Goal: Task Accomplishment & Management: Manage account settings

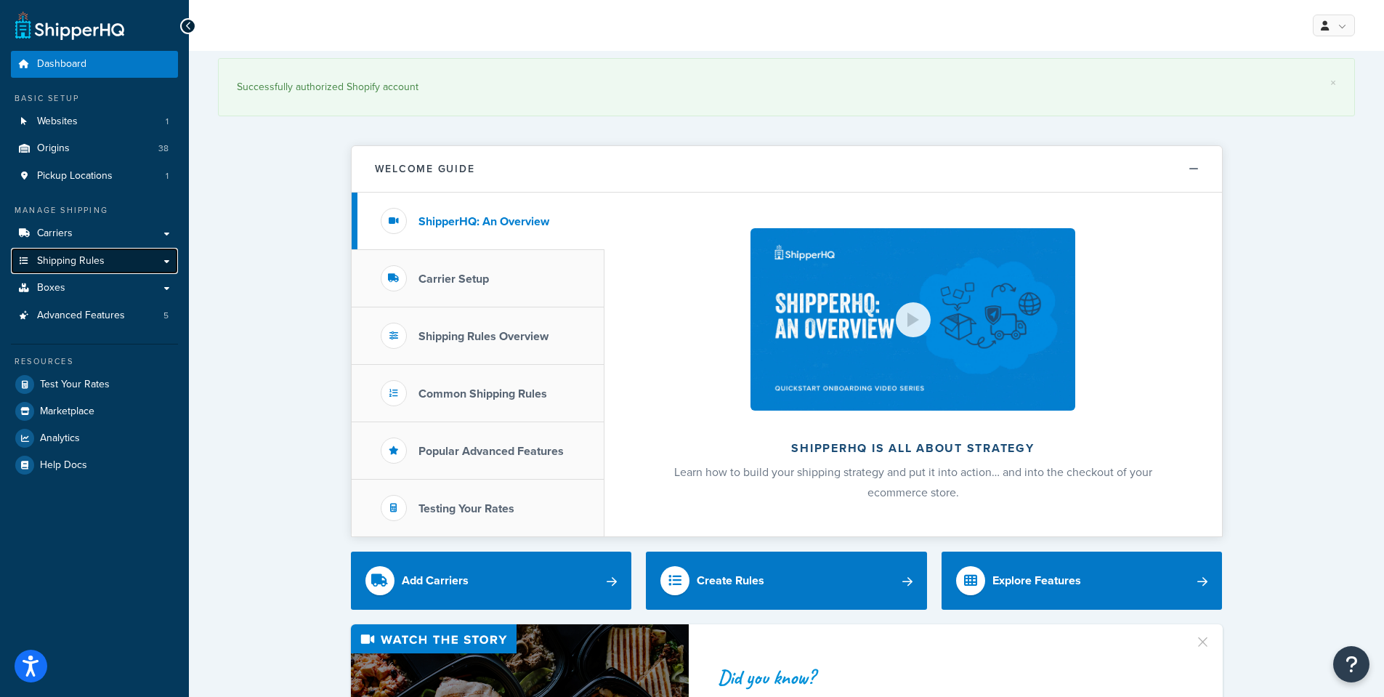
click at [55, 262] on span "Shipping Rules" at bounding box center [71, 261] width 68 height 12
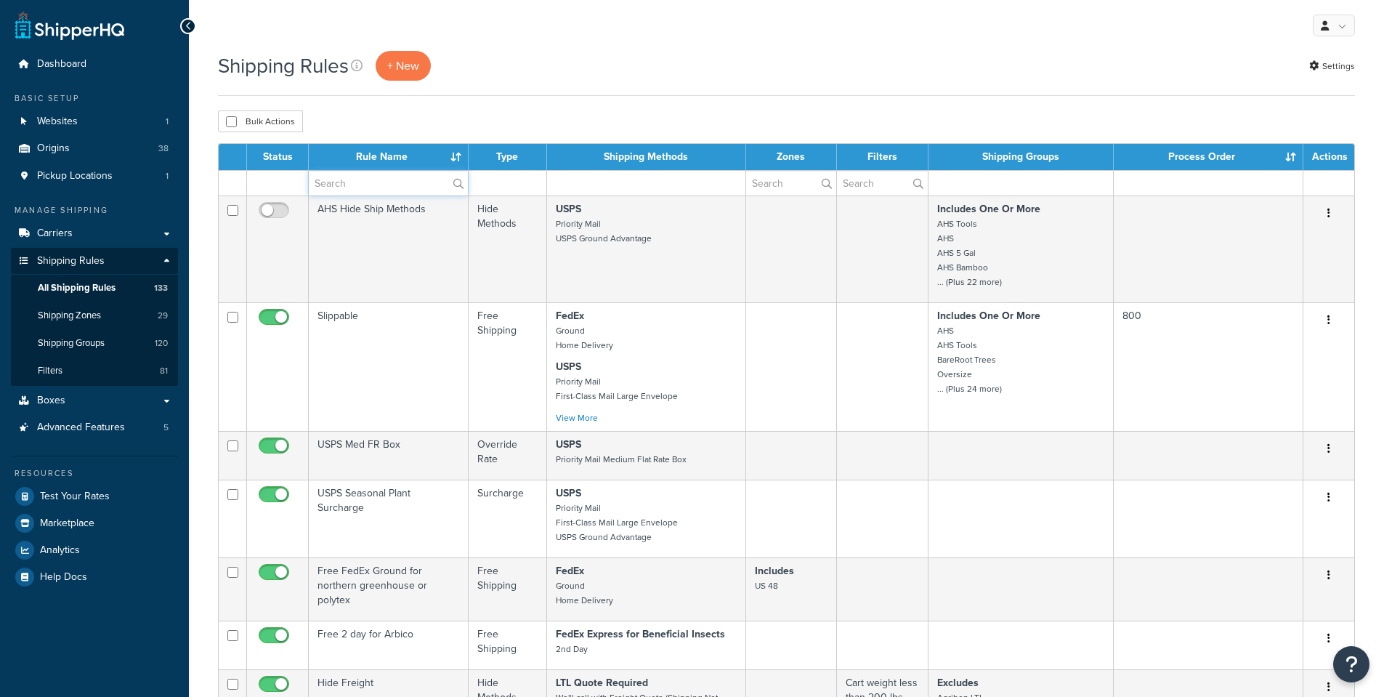
click at [348, 187] on input "text" at bounding box center [388, 183] width 159 height 25
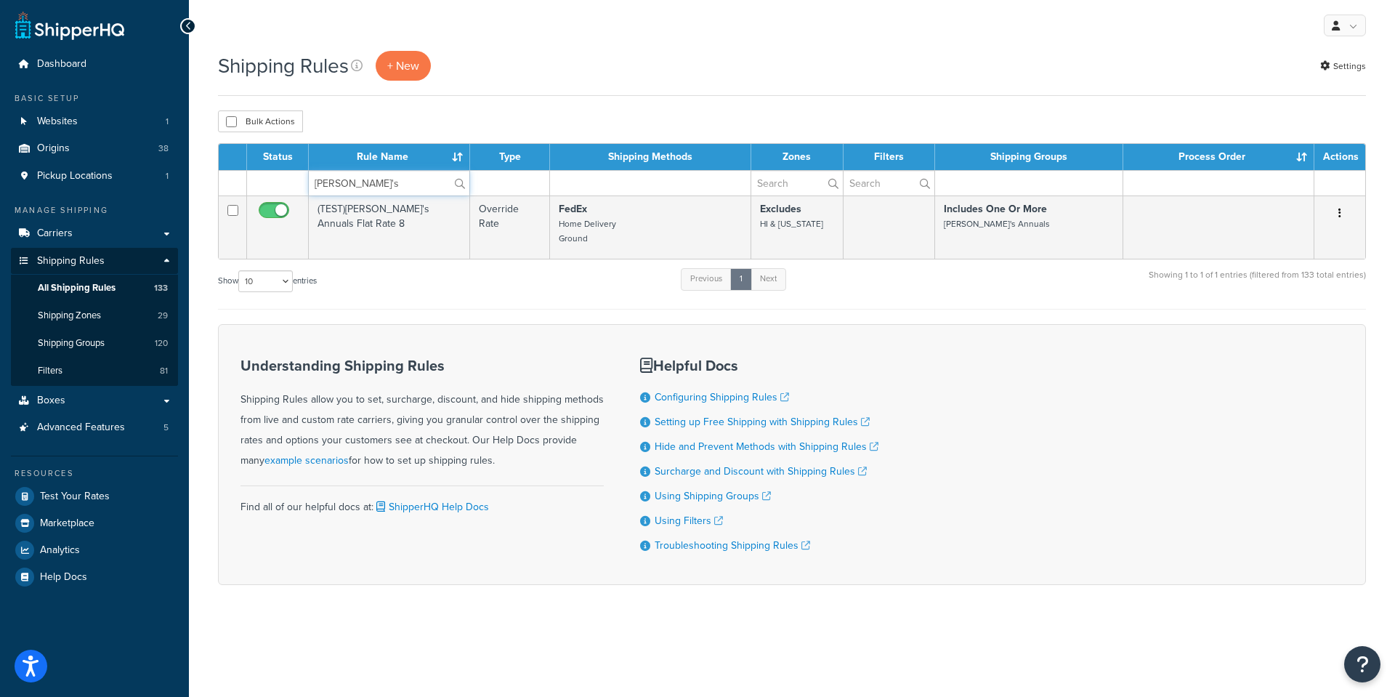
type input "[PERSON_NAME]'s"
click at [451, 281] on div "Show 10 15 25 50 100 1000 entries Previous 1 Next Showing 1 to 1 of 1 entries (…" at bounding box center [792, 288] width 1148 height 43
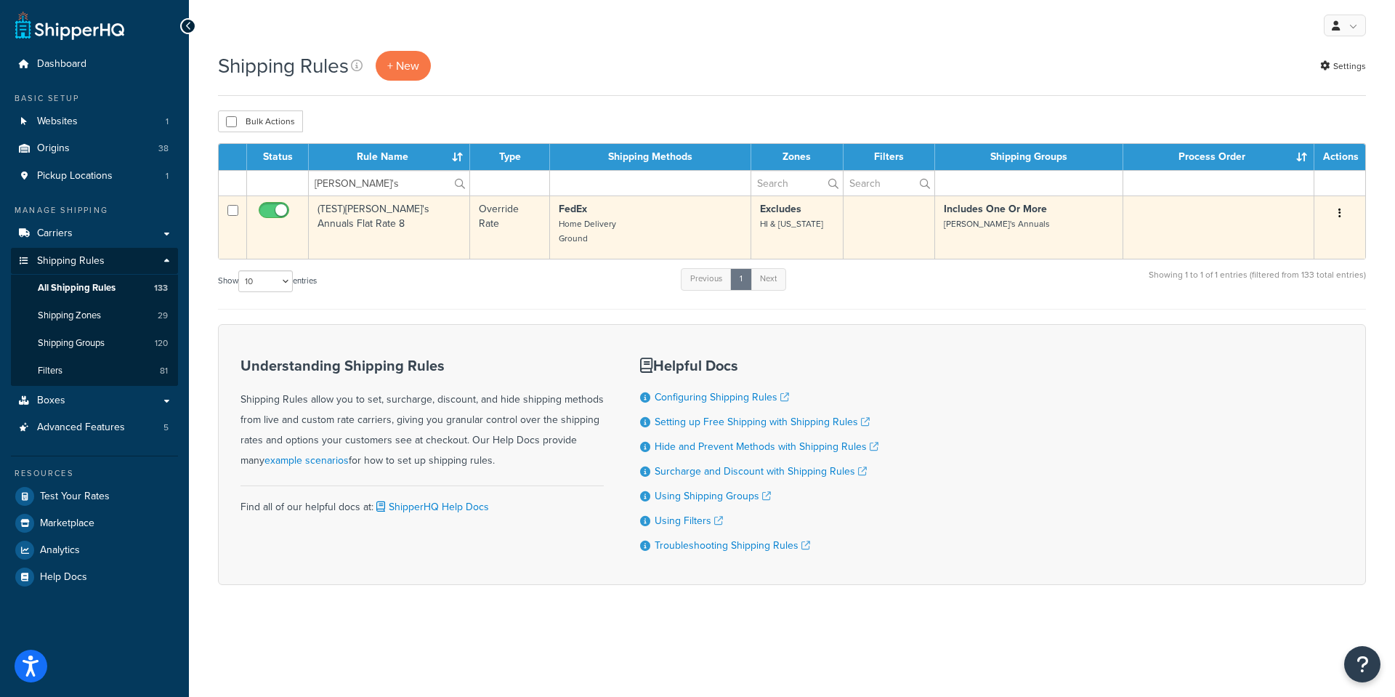
click at [377, 207] on td "(TEST)Annie's Annuals Flat Rate 8" at bounding box center [389, 226] width 161 height 63
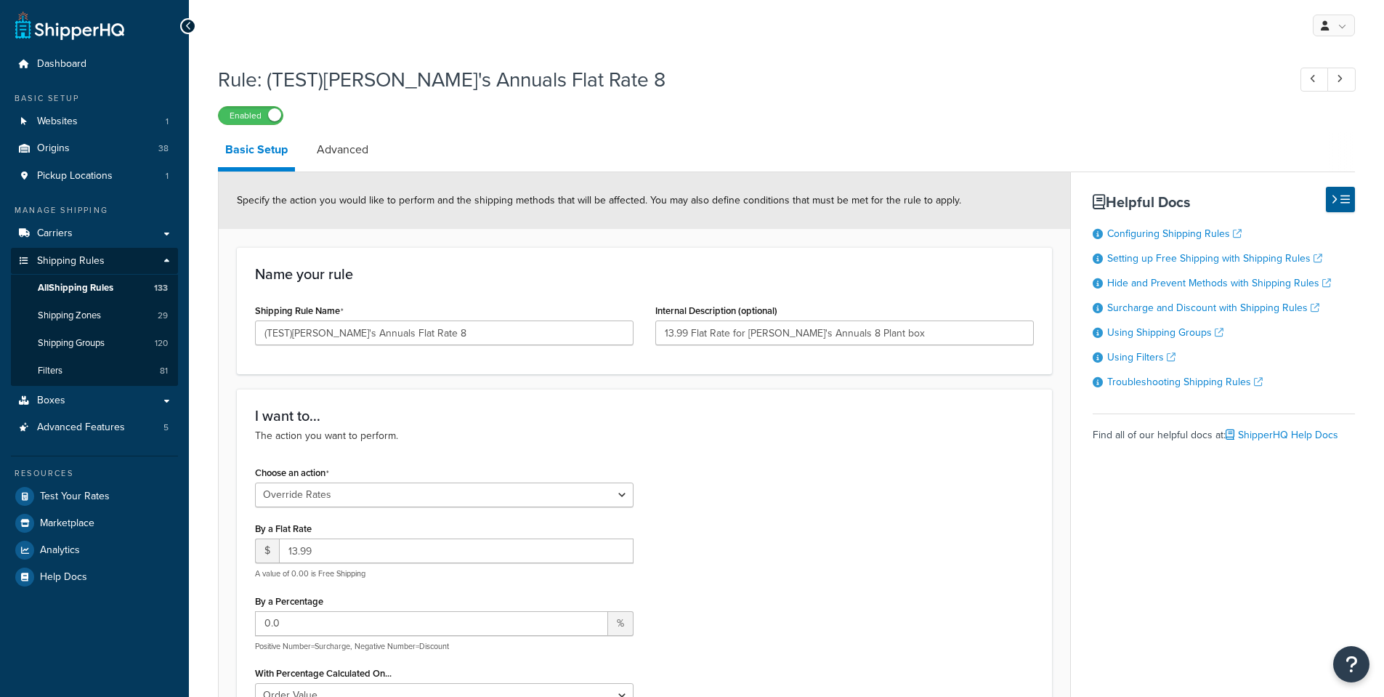
select select "OVERRIDE"
select select "SHIPPING_GROUP"
click at [341, 145] on link "Advanced" at bounding box center [342, 149] width 66 height 35
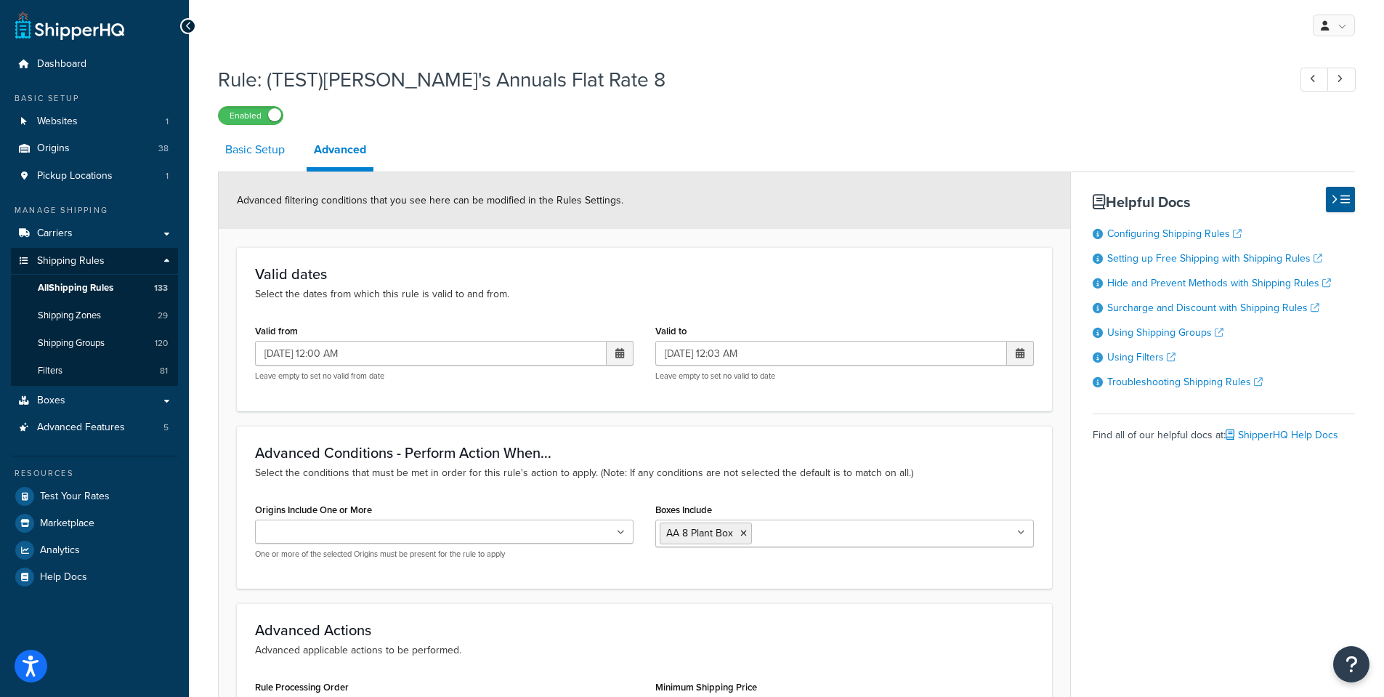
click at [243, 148] on link "Basic Setup" at bounding box center [255, 149] width 74 height 35
select select "OVERRIDE"
select select "SHIPPING_GROUP"
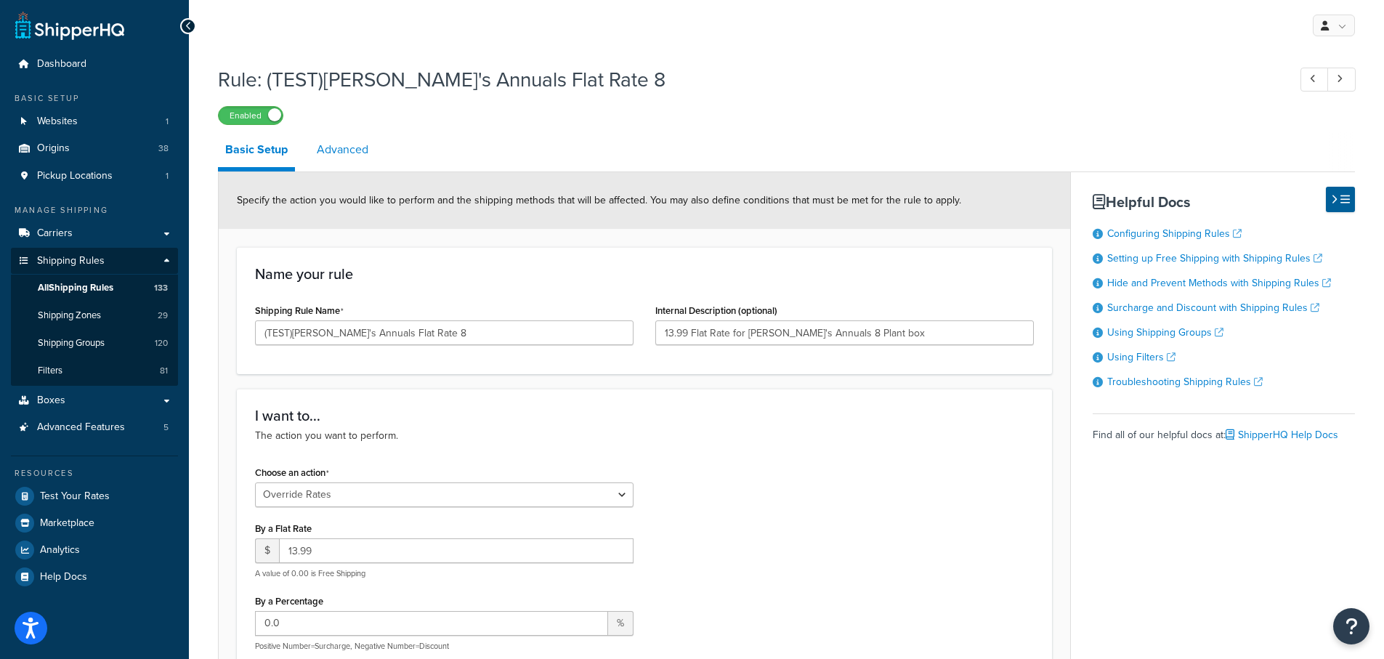
click at [332, 155] on link "Advanced" at bounding box center [342, 149] width 66 height 35
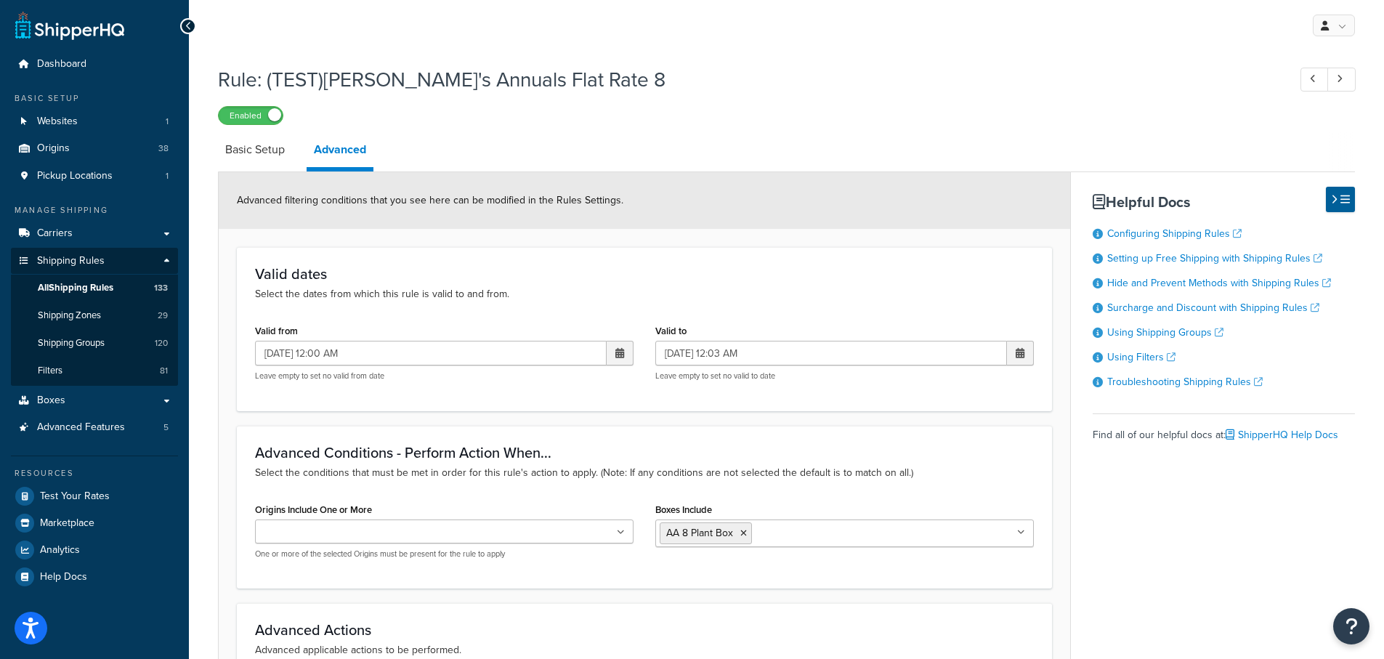
scroll to position [73, 0]
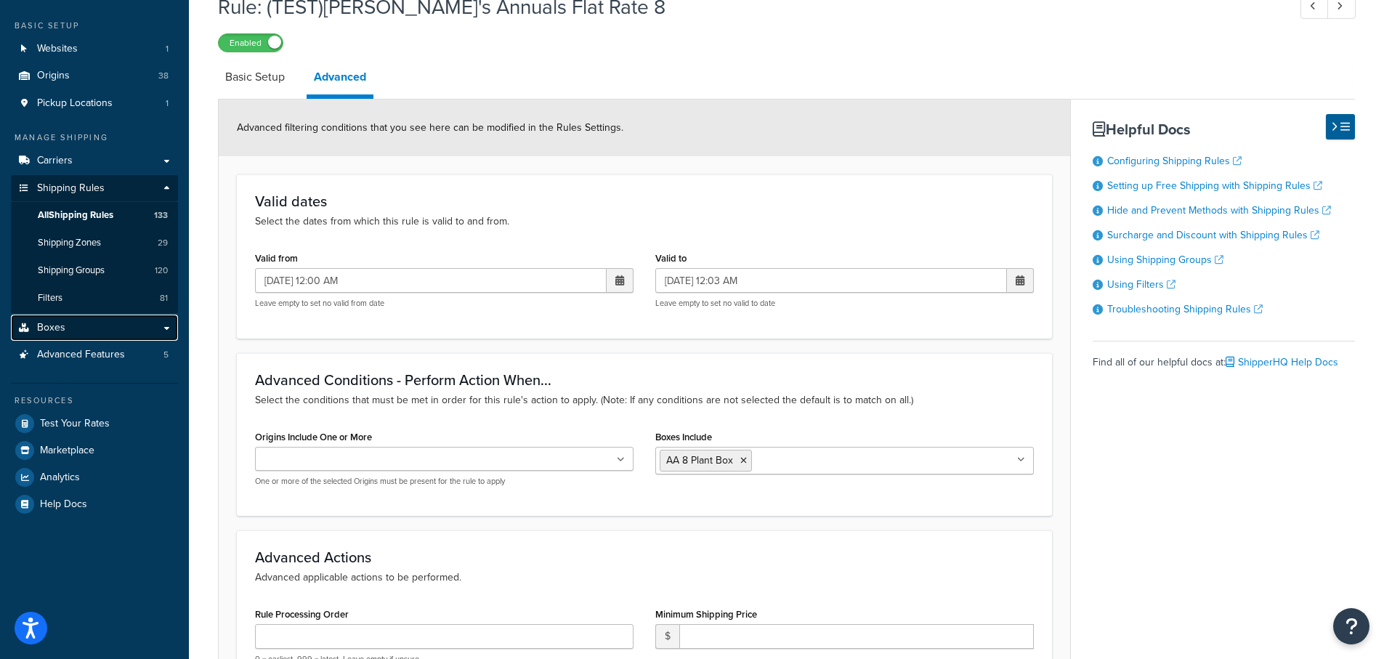
click at [64, 332] on link "Boxes" at bounding box center [94, 328] width 167 height 27
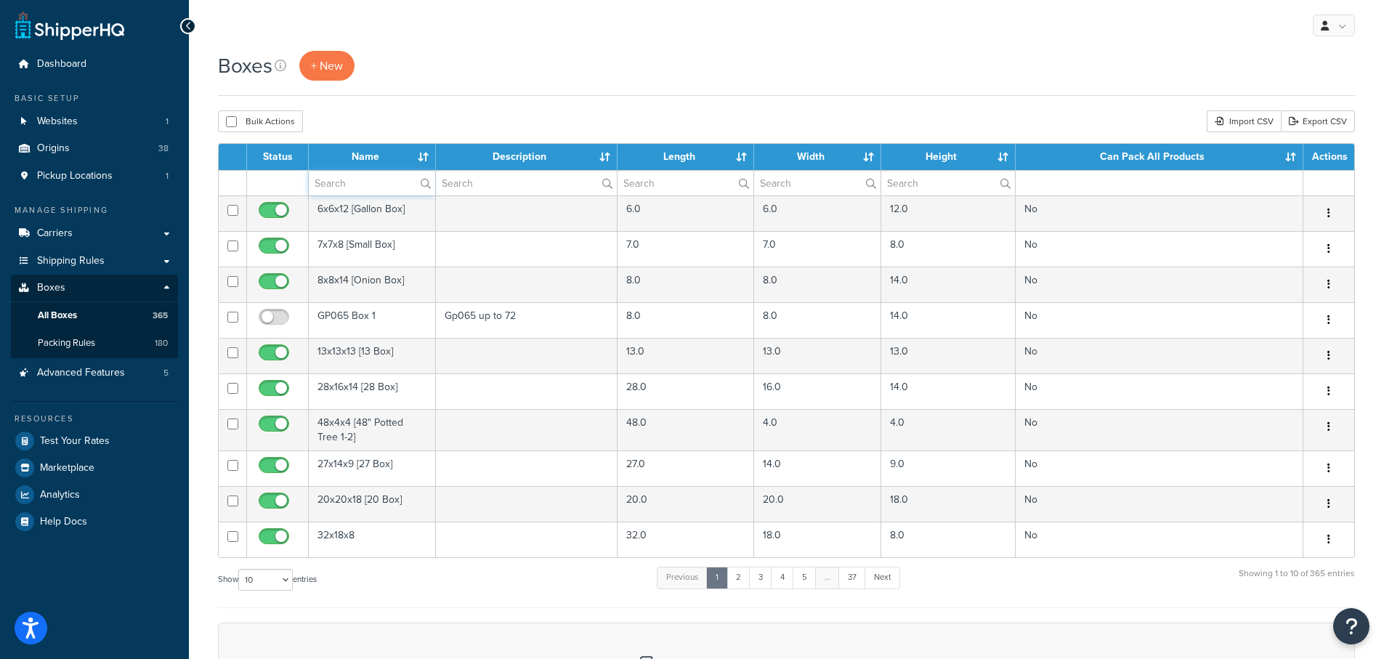
click at [343, 186] on input "text" at bounding box center [372, 183] width 126 height 25
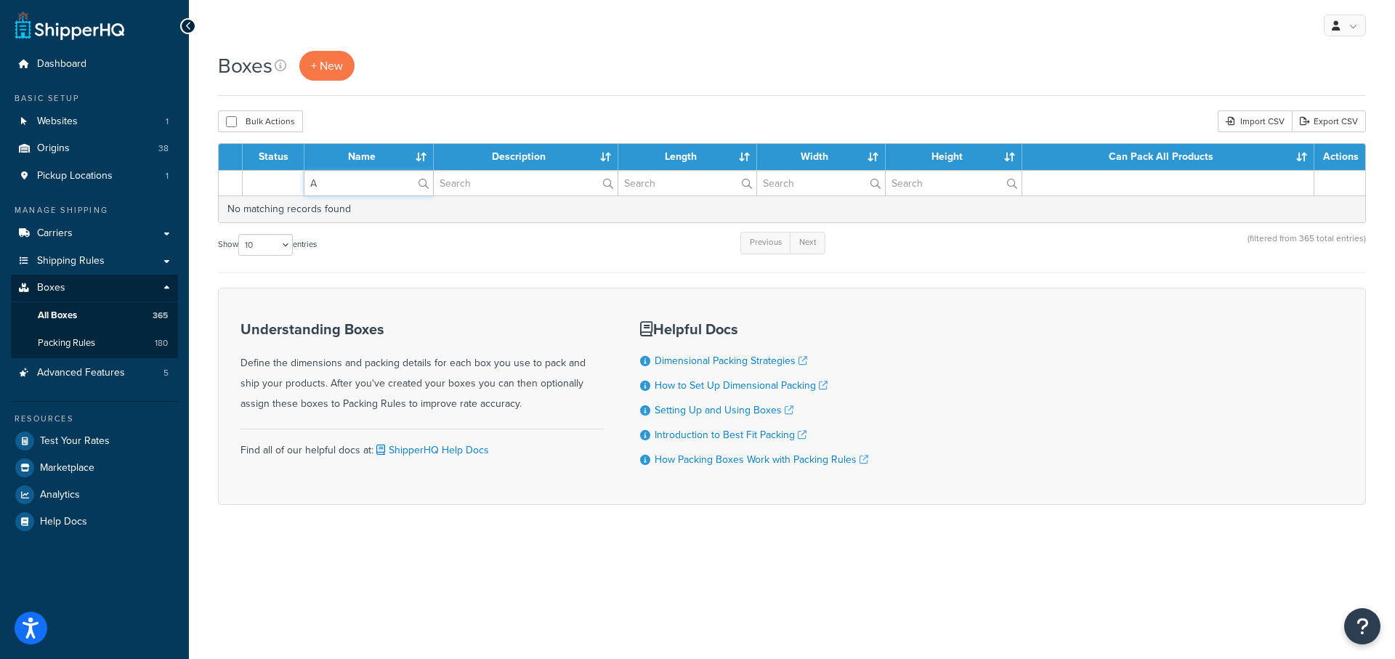
paste input "Annie's"
click at [317, 184] on input "AAnnie's" at bounding box center [368, 183] width 129 height 25
click at [360, 182] on input "Annie's" at bounding box center [368, 183] width 129 height 25
type input "[PERSON_NAME]'s"
click at [470, 177] on input "text" at bounding box center [526, 183] width 184 height 25
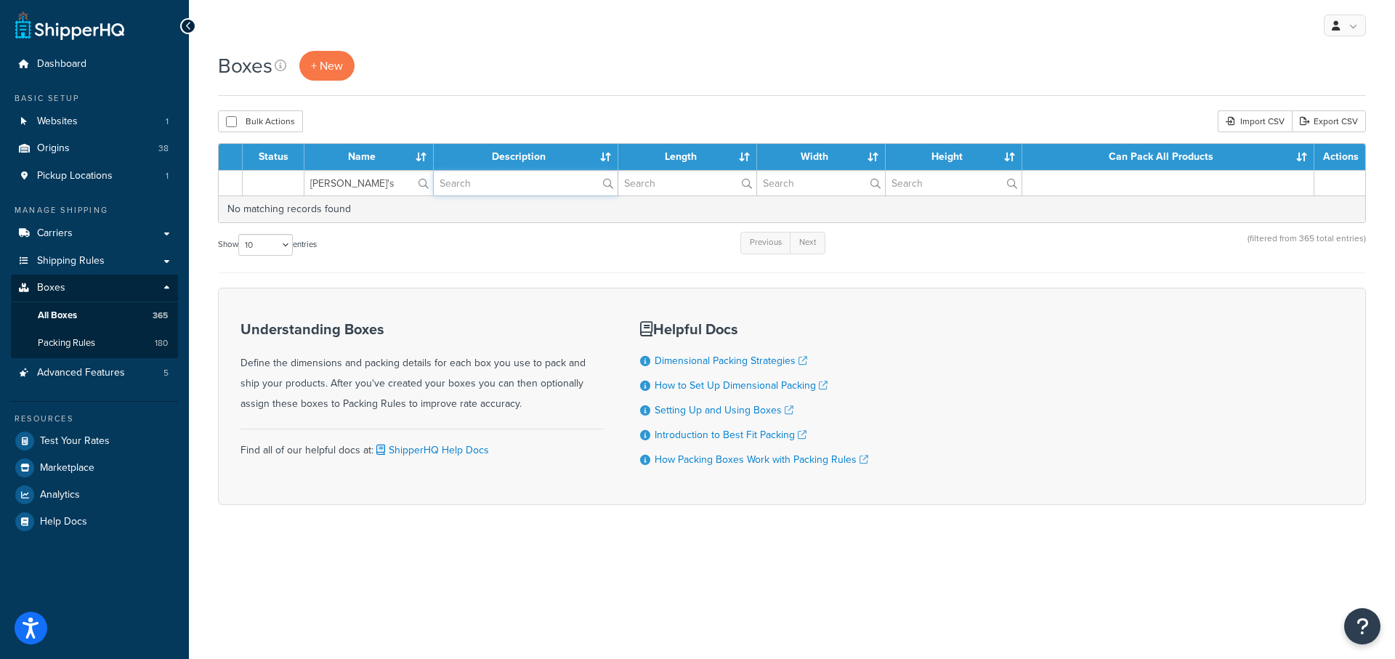
paste input "[PERSON_NAME]'s"
type input "[PERSON_NAME]'s"
click at [417, 185] on label "[PERSON_NAME]'s" at bounding box center [368, 183] width 129 height 25
click at [417, 185] on input "[PERSON_NAME]'s" at bounding box center [368, 183] width 129 height 25
click at [604, 185] on label "[PERSON_NAME]'s" at bounding box center [526, 183] width 184 height 25
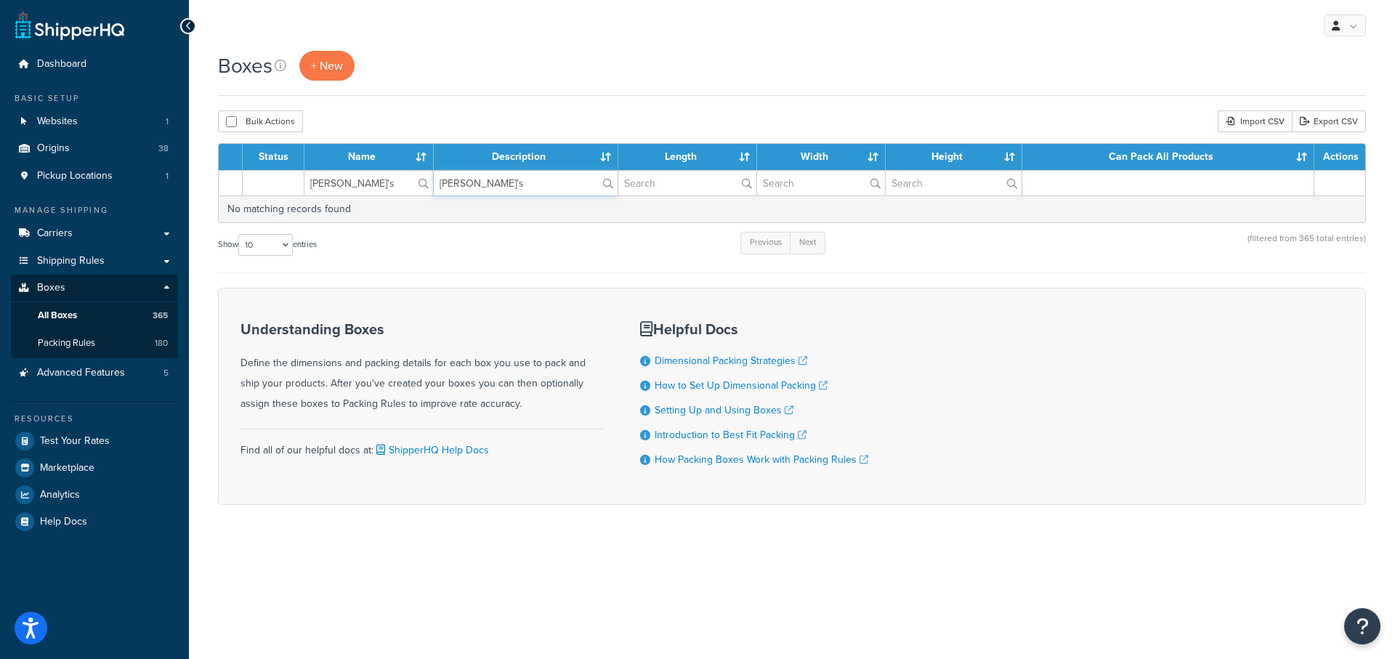
click at [604, 185] on input "Annie's" at bounding box center [526, 183] width 184 height 25
click at [54, 341] on span "Packing Rules" at bounding box center [66, 343] width 57 height 12
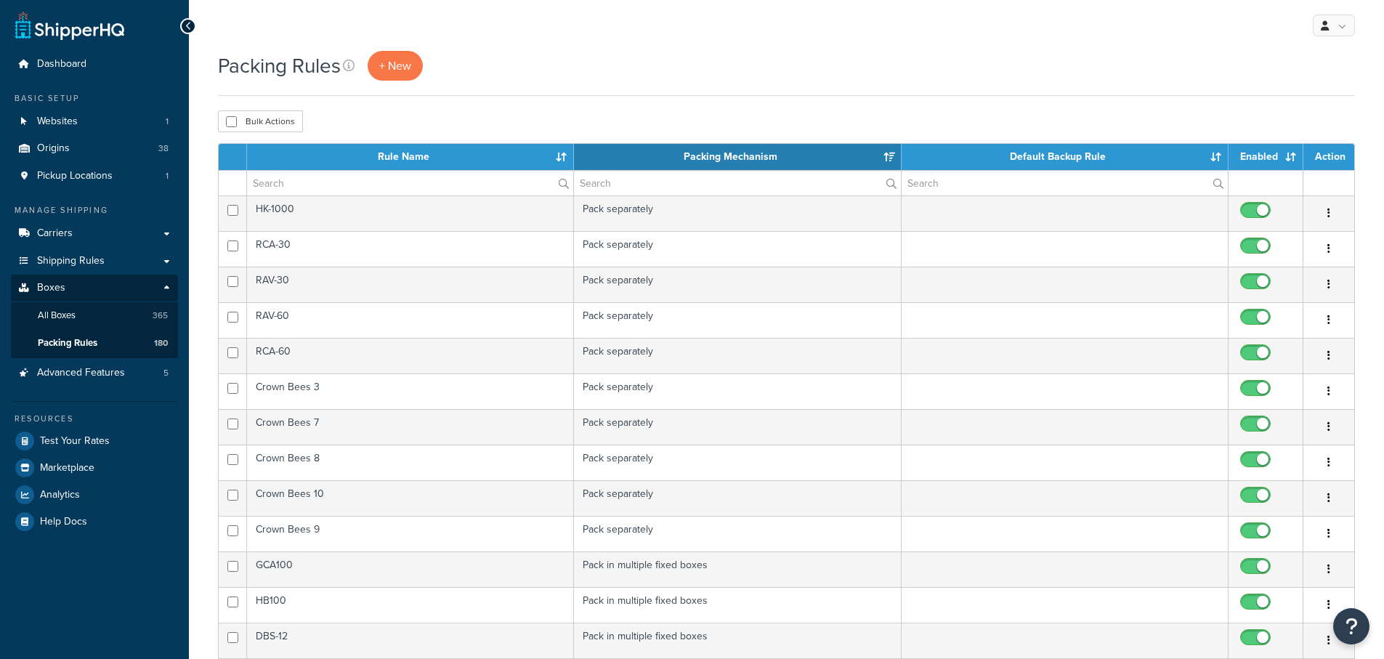
select select "15"
click at [62, 264] on span "Shipping Rules" at bounding box center [71, 261] width 68 height 12
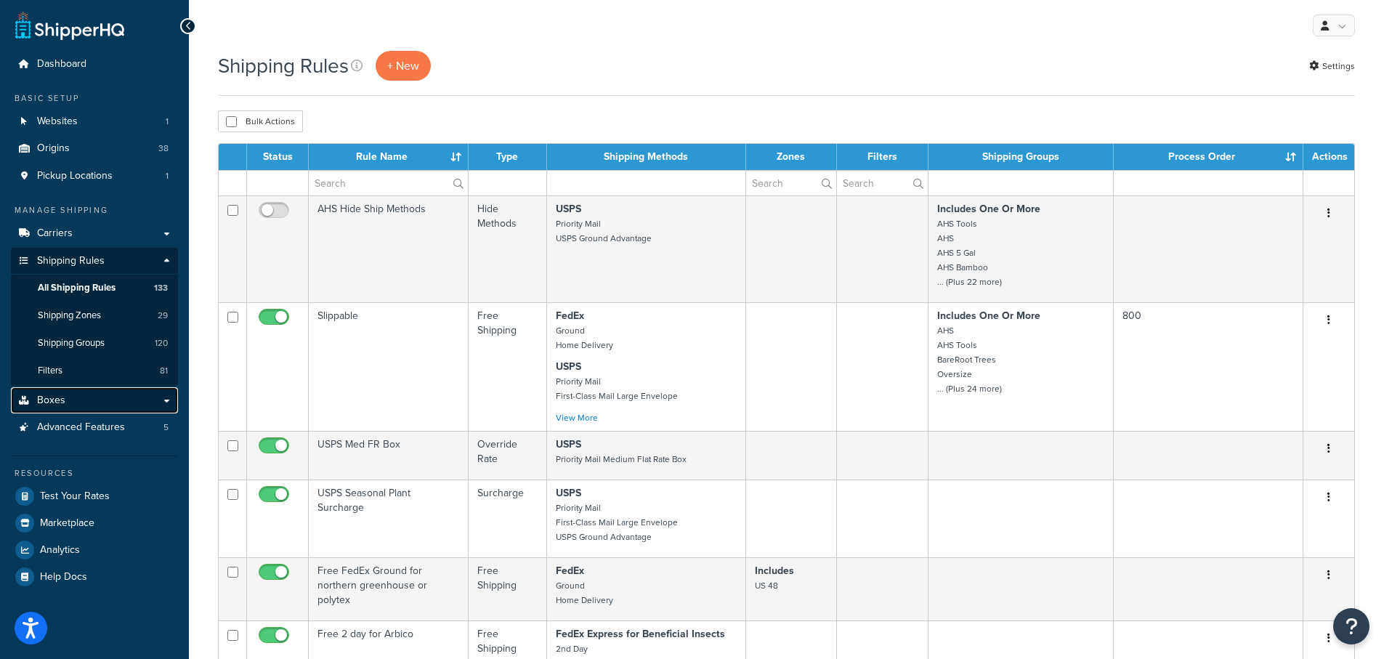
click at [161, 398] on link "Boxes" at bounding box center [94, 400] width 167 height 27
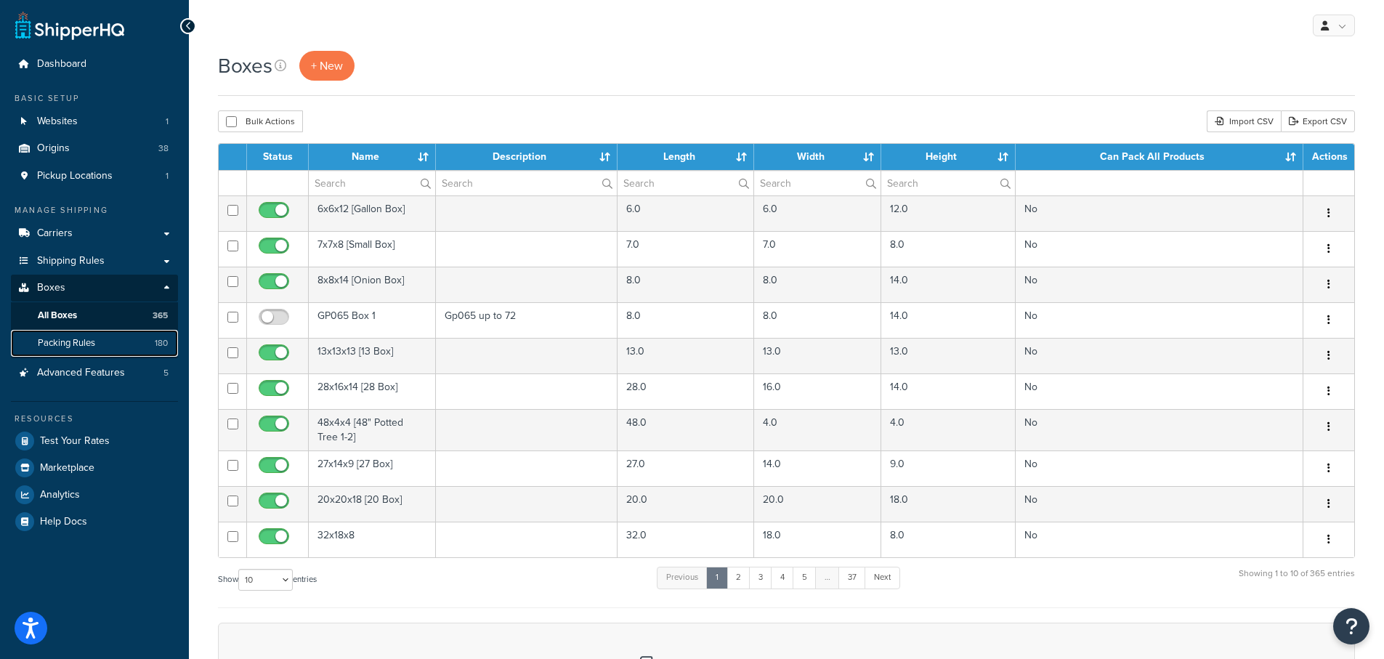
click at [70, 344] on span "Packing Rules" at bounding box center [66, 343] width 57 height 12
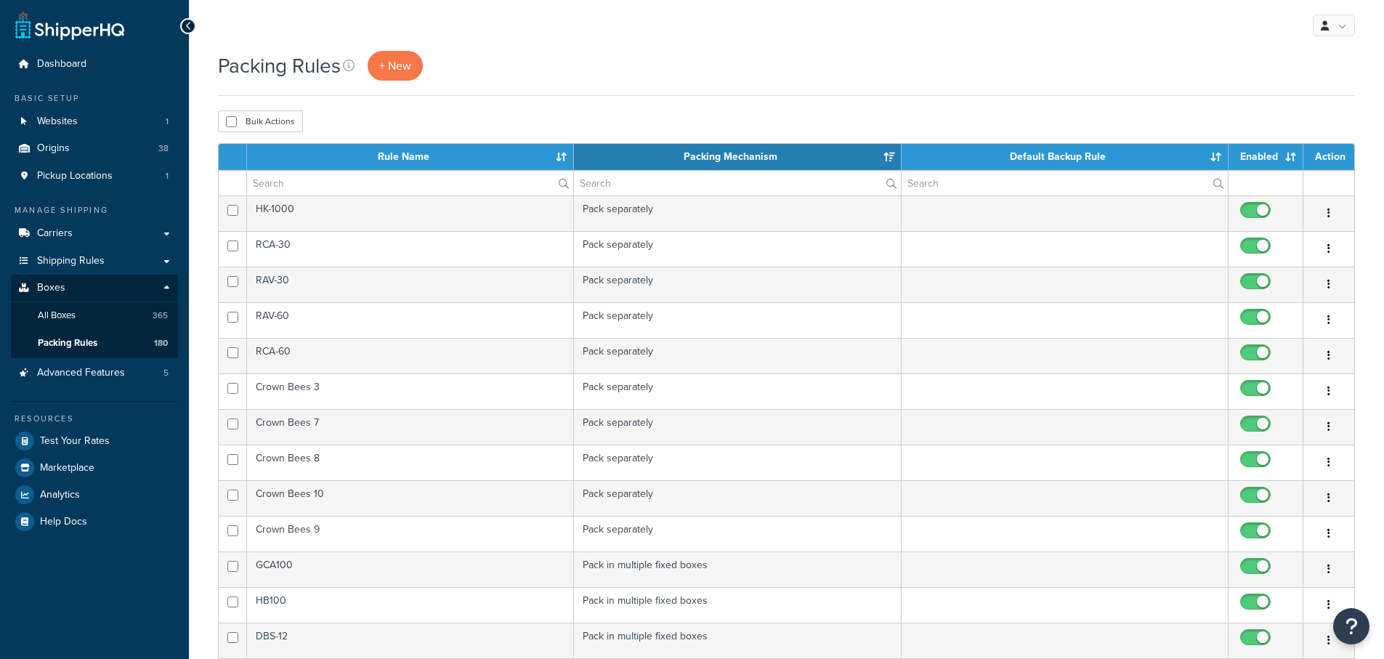
select select "15"
click at [317, 184] on input "text" at bounding box center [410, 183] width 326 height 25
paste input "[PERSON_NAME]'s"
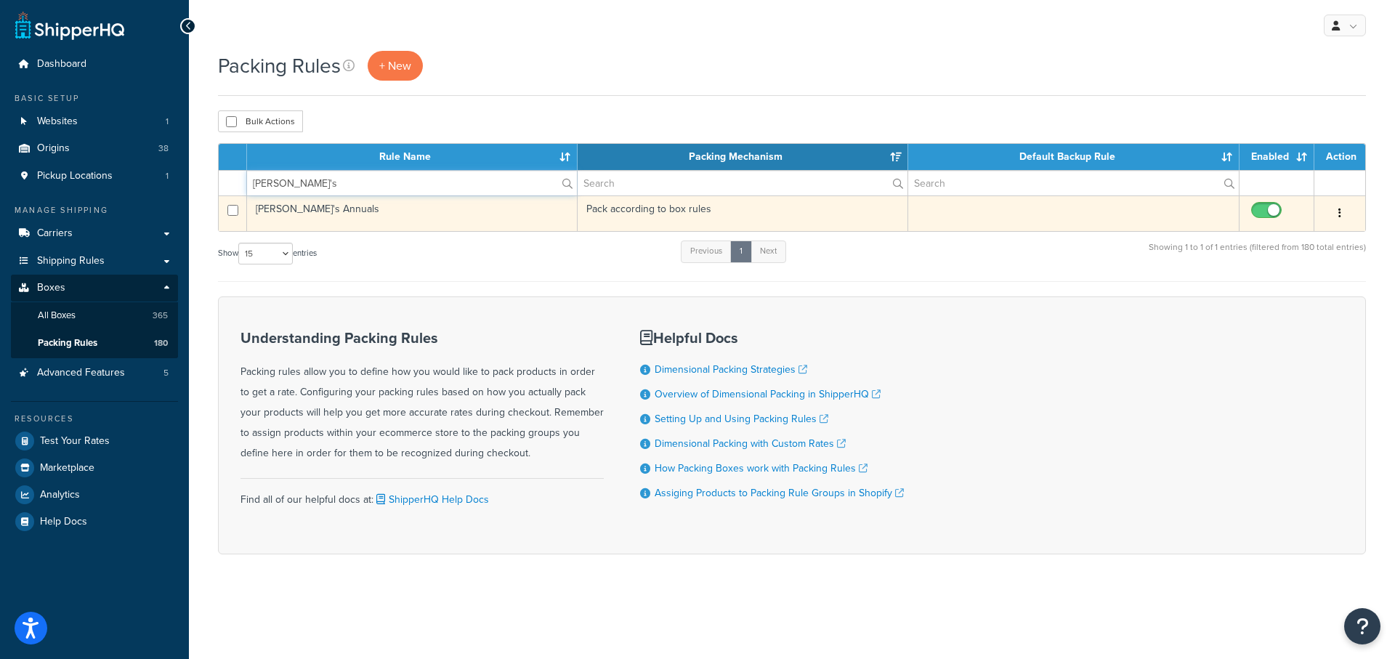
type input "[PERSON_NAME]'s"
click at [307, 208] on td "[PERSON_NAME]'s Annuals" at bounding box center [412, 213] width 330 height 36
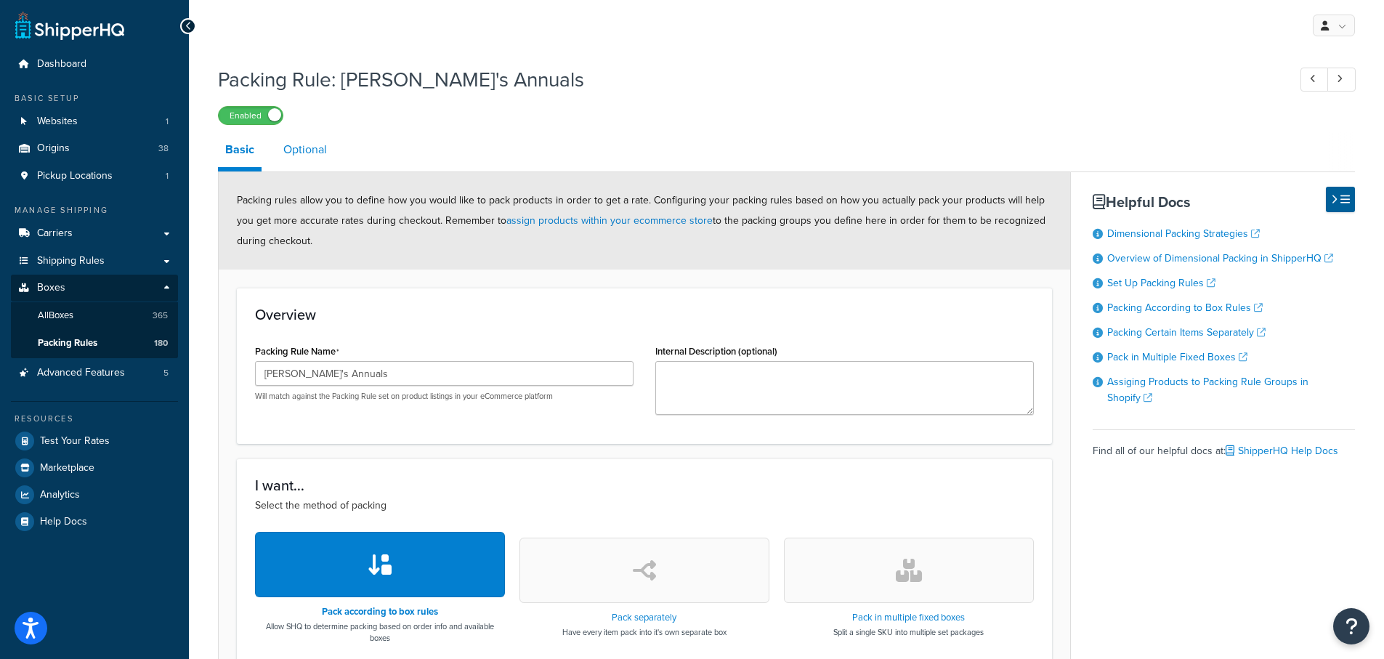
click at [304, 149] on link "Optional" at bounding box center [305, 149] width 58 height 35
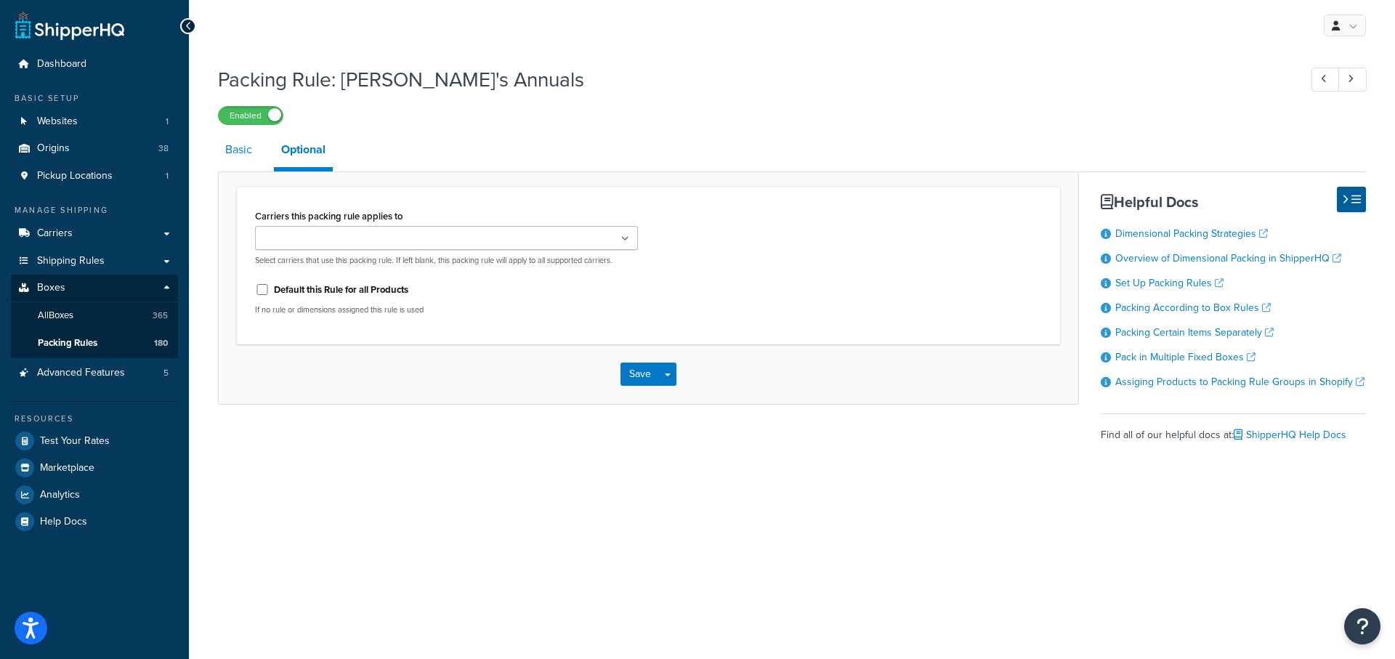
click at [229, 150] on link "Basic" at bounding box center [238, 149] width 41 height 35
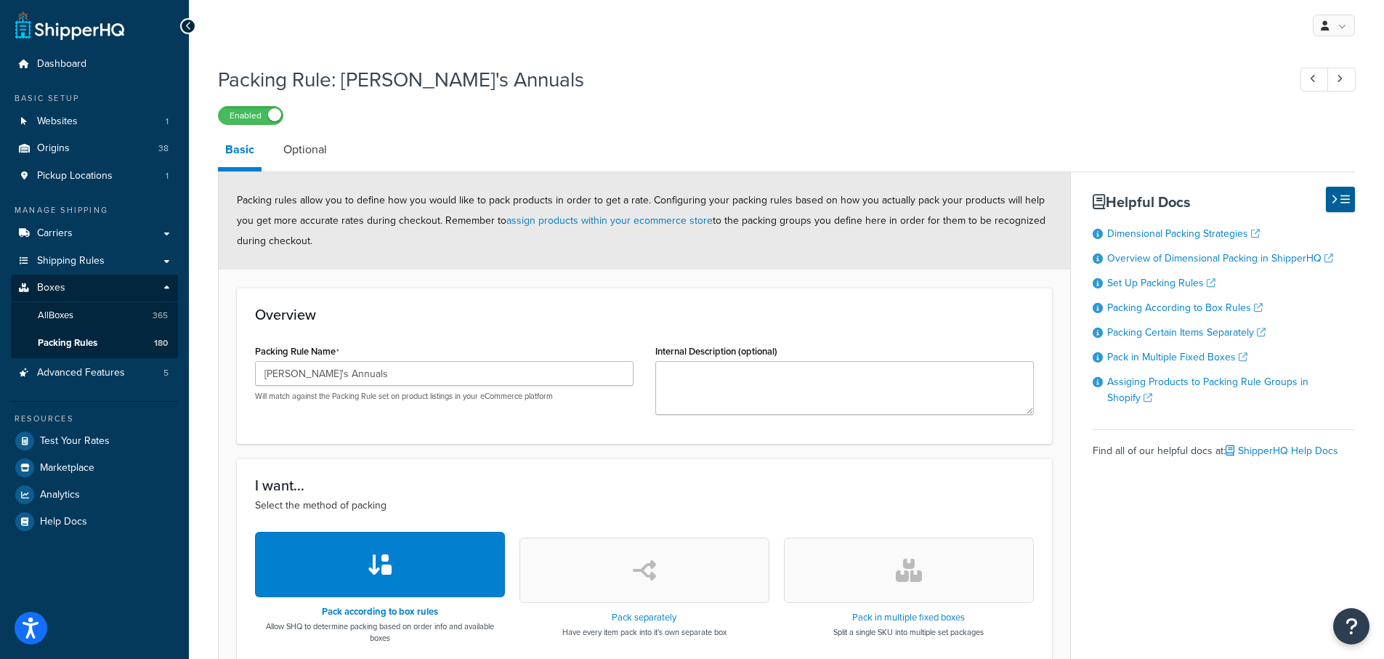
scroll to position [73, 0]
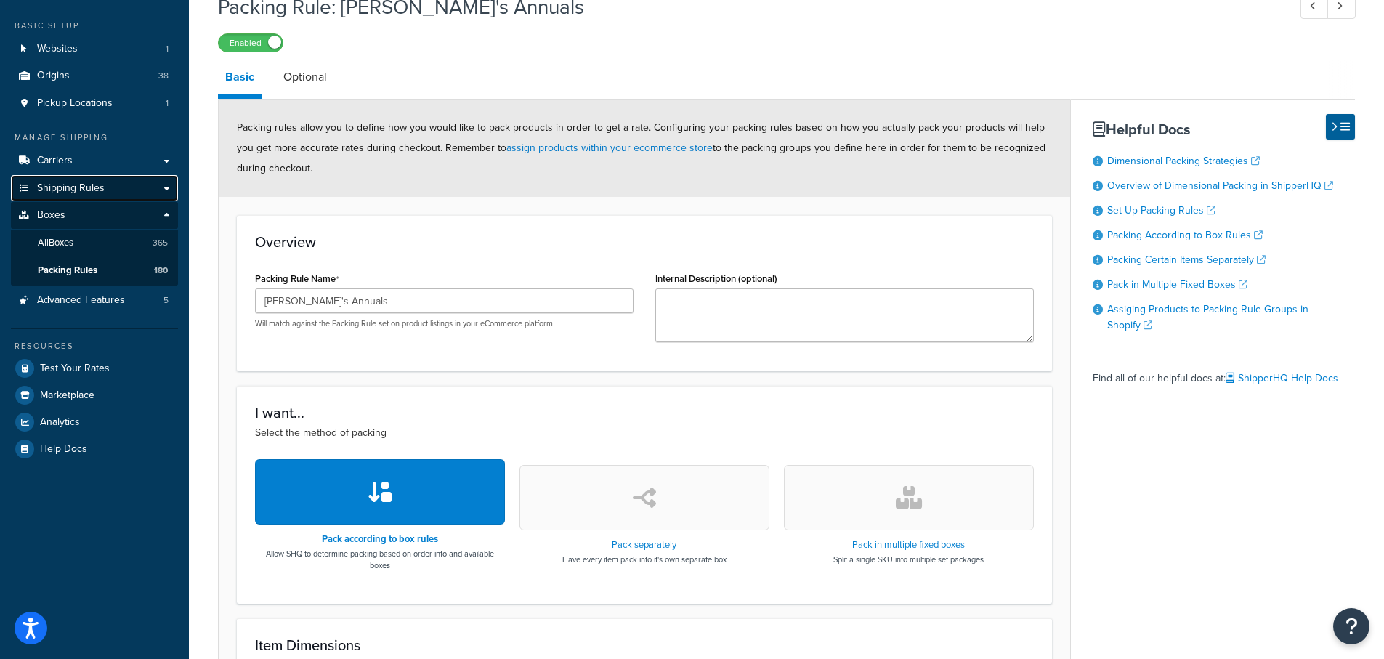
click at [44, 190] on span "Shipping Rules" at bounding box center [71, 188] width 68 height 12
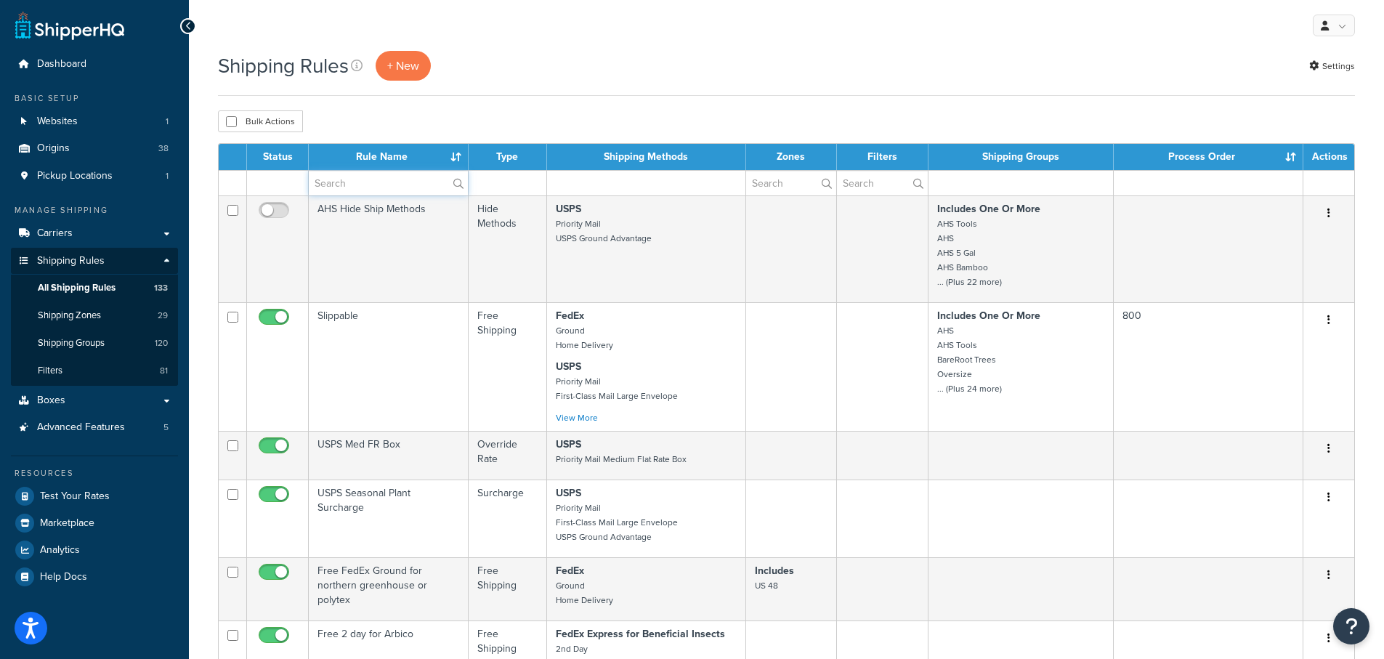
click at [352, 184] on input "text" at bounding box center [388, 183] width 159 height 25
paste input "[PERSON_NAME]'s"
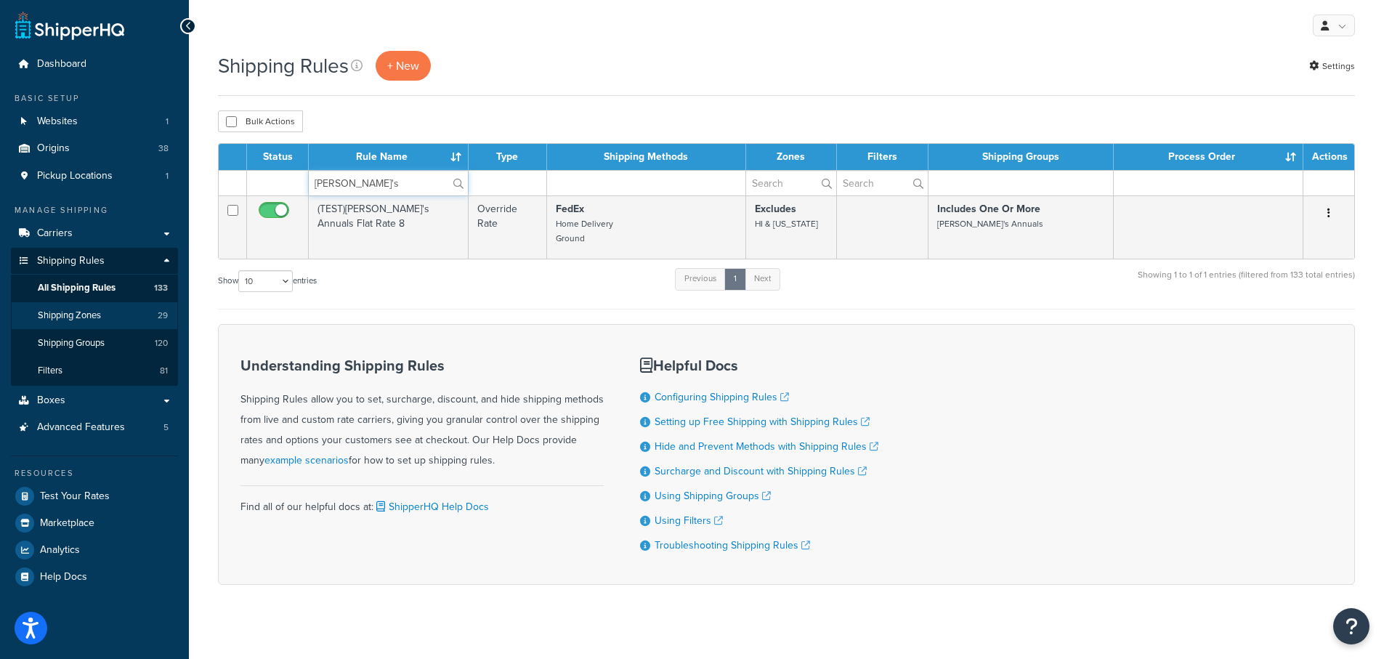
type input "[PERSON_NAME]'s"
click at [74, 312] on span "Shipping Zones" at bounding box center [69, 315] width 63 height 12
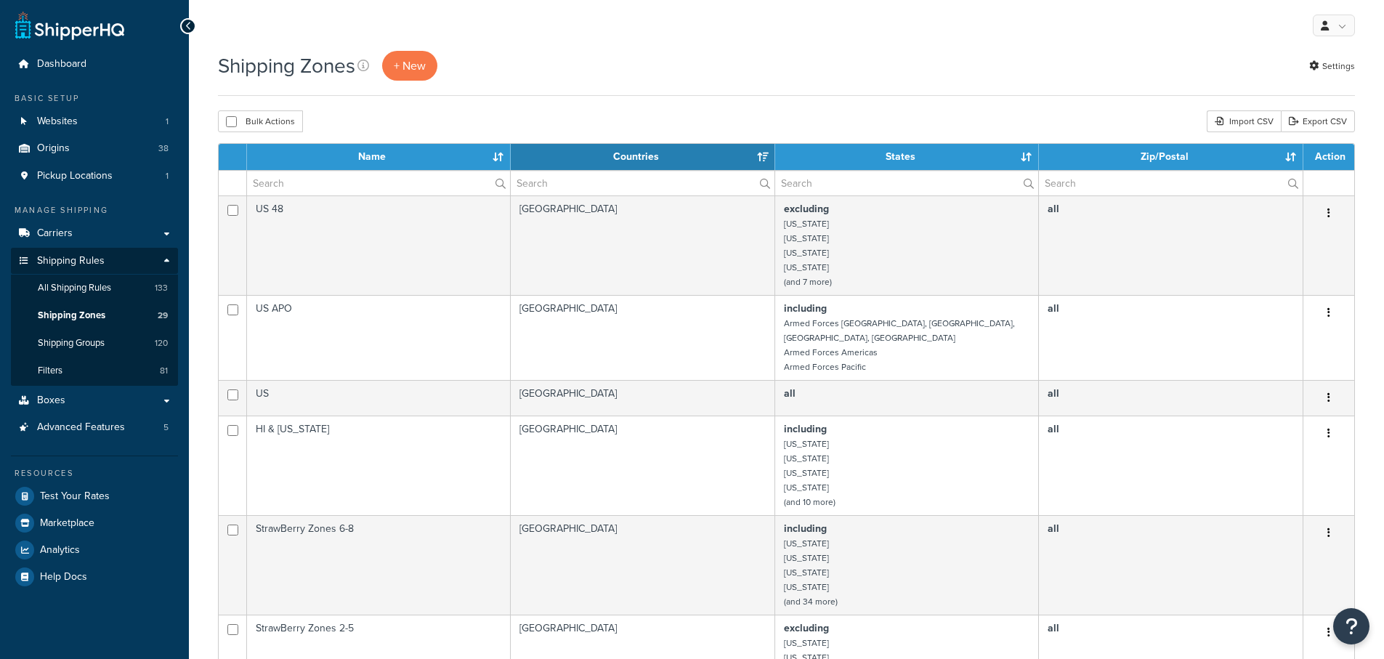
select select "15"
click at [312, 184] on input "text" at bounding box center [378, 183] width 263 height 25
paste input "[PERSON_NAME]'s"
type input "[PERSON_NAME]'s"
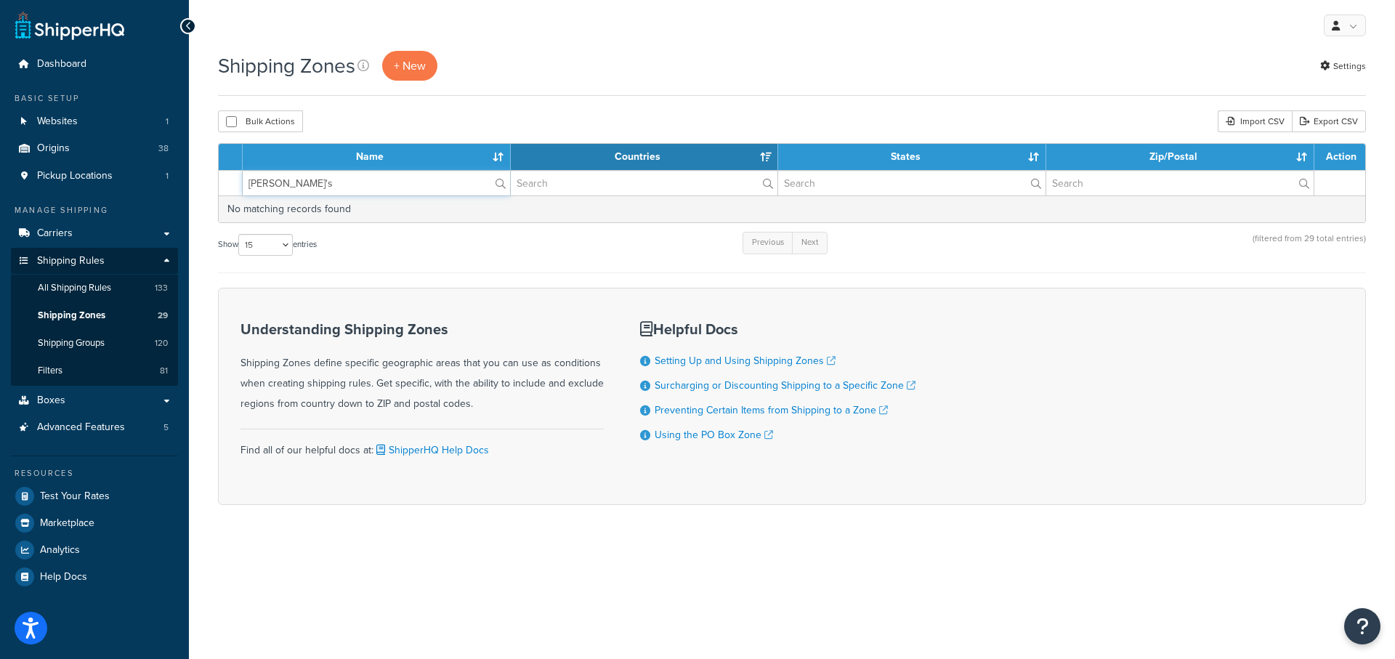
drag, startPoint x: 293, startPoint y: 179, endPoint x: 190, endPoint y: 179, distance: 102.4
click at [190, 179] on div "Shipping Zones + New Settings Bulk Actions Duplicate Delete Import CSV Export C…" at bounding box center [792, 303] width 1206 height 505
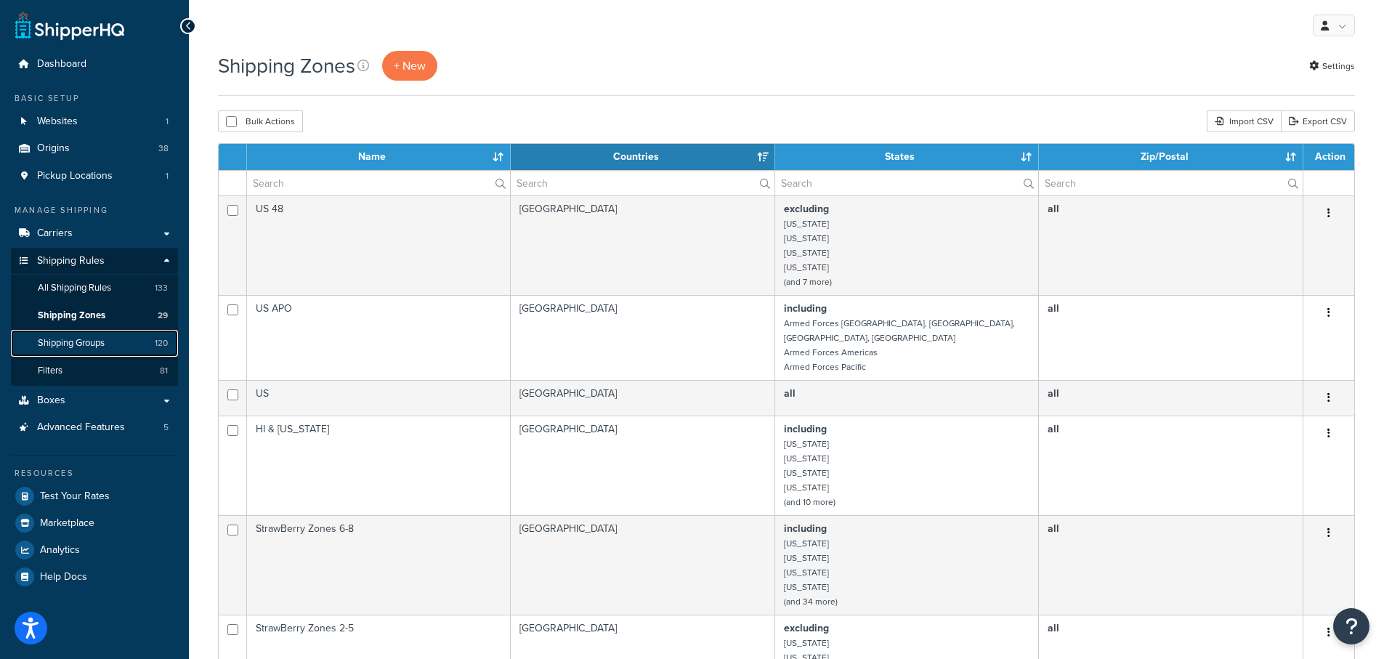
click at [59, 348] on span "Shipping Groups" at bounding box center [71, 343] width 67 height 12
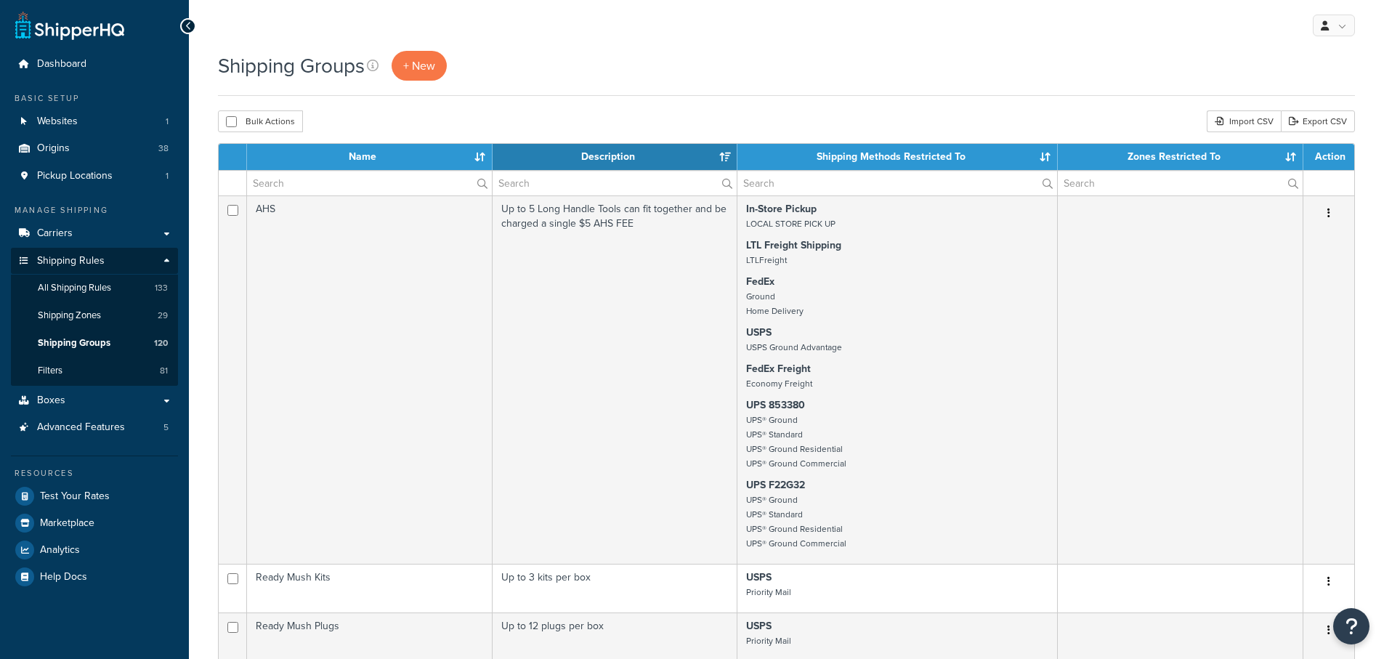
select select "15"
drag, startPoint x: 0, startPoint y: 0, endPoint x: 310, endPoint y: 188, distance: 362.7
click at [310, 188] on input "text" at bounding box center [369, 183] width 245 height 25
paste input "[PERSON_NAME]'s"
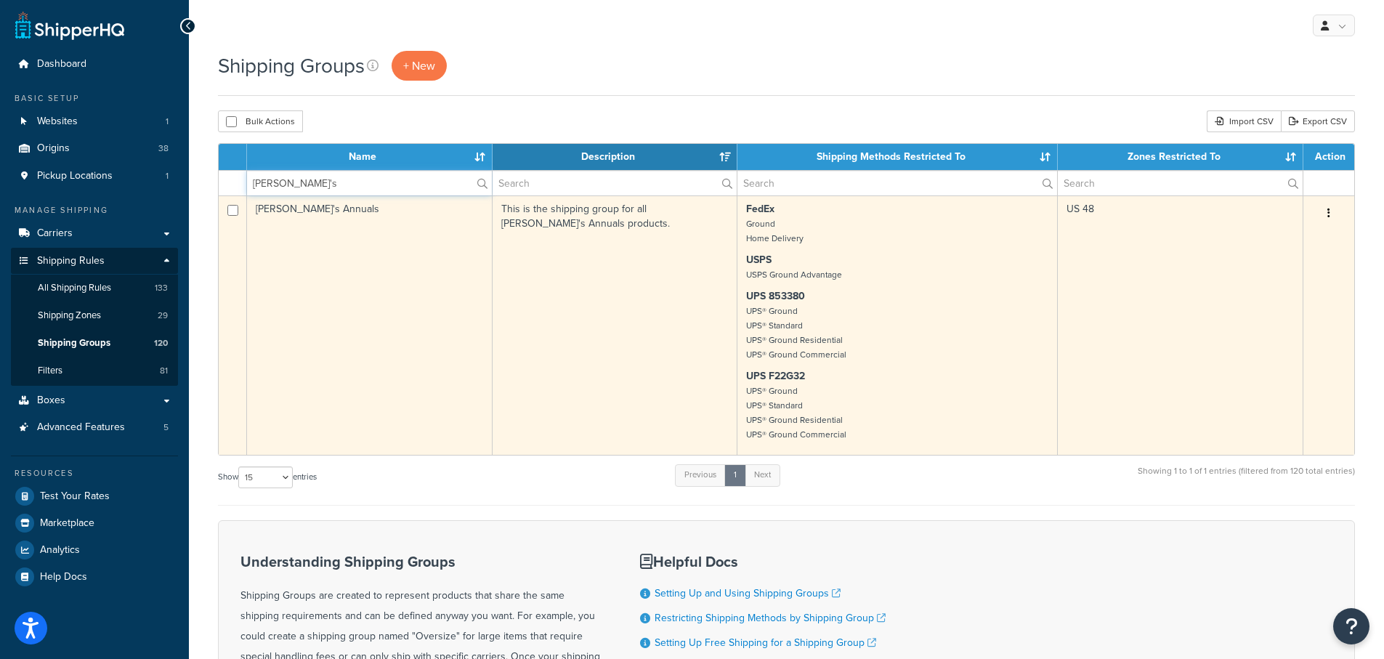
type input "[PERSON_NAME]'s"
click at [301, 207] on td "Annie's Annuals" at bounding box center [370, 324] width 246 height 259
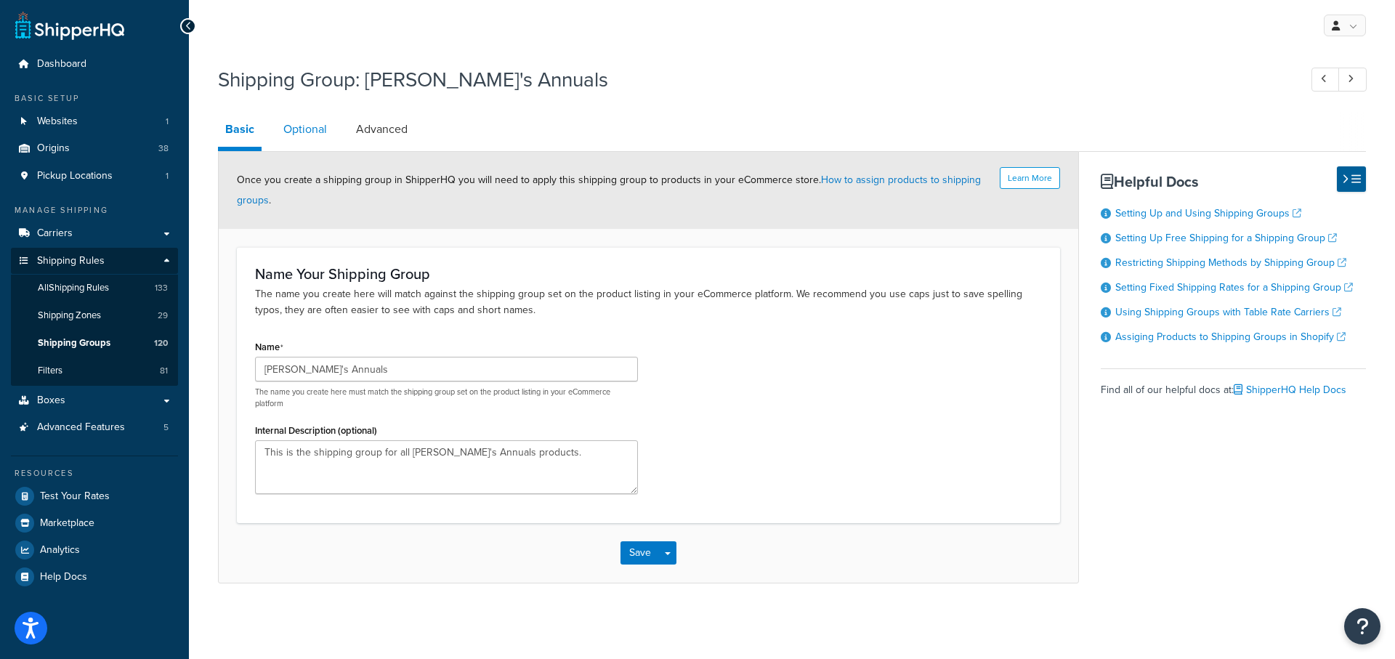
click at [309, 126] on link "Optional" at bounding box center [305, 129] width 58 height 35
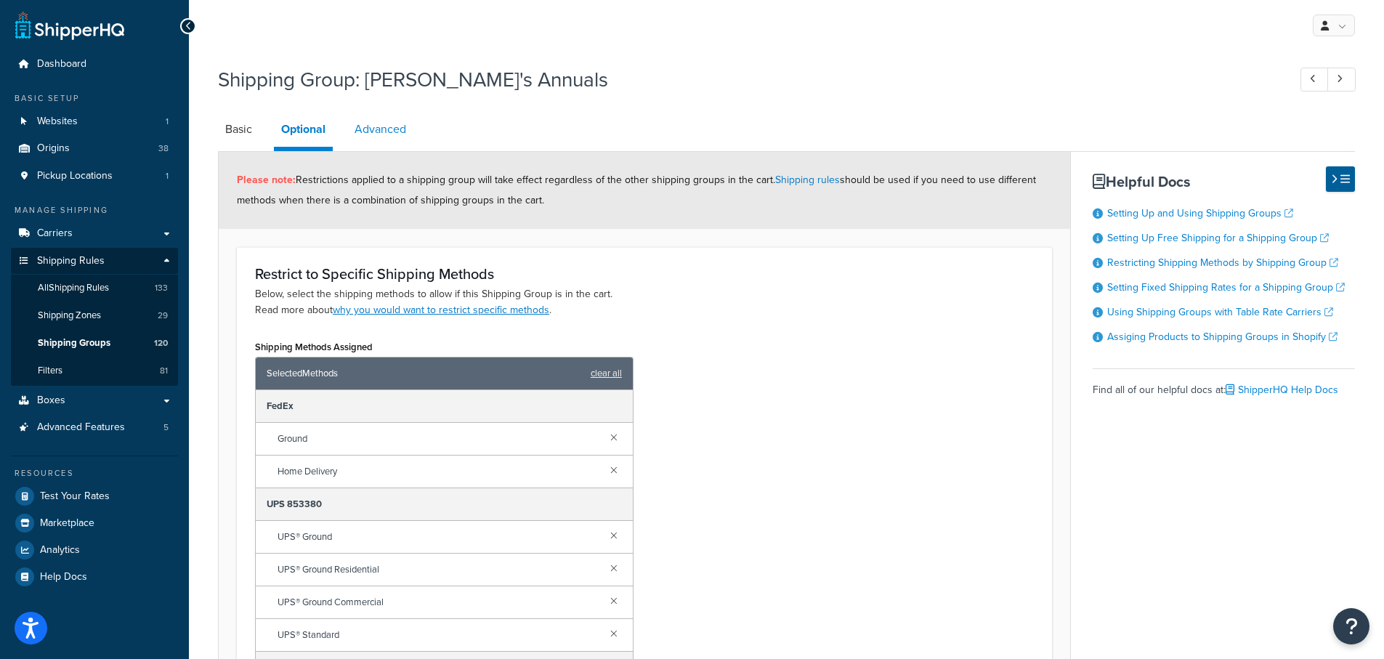
click at [387, 130] on link "Advanced" at bounding box center [380, 129] width 66 height 35
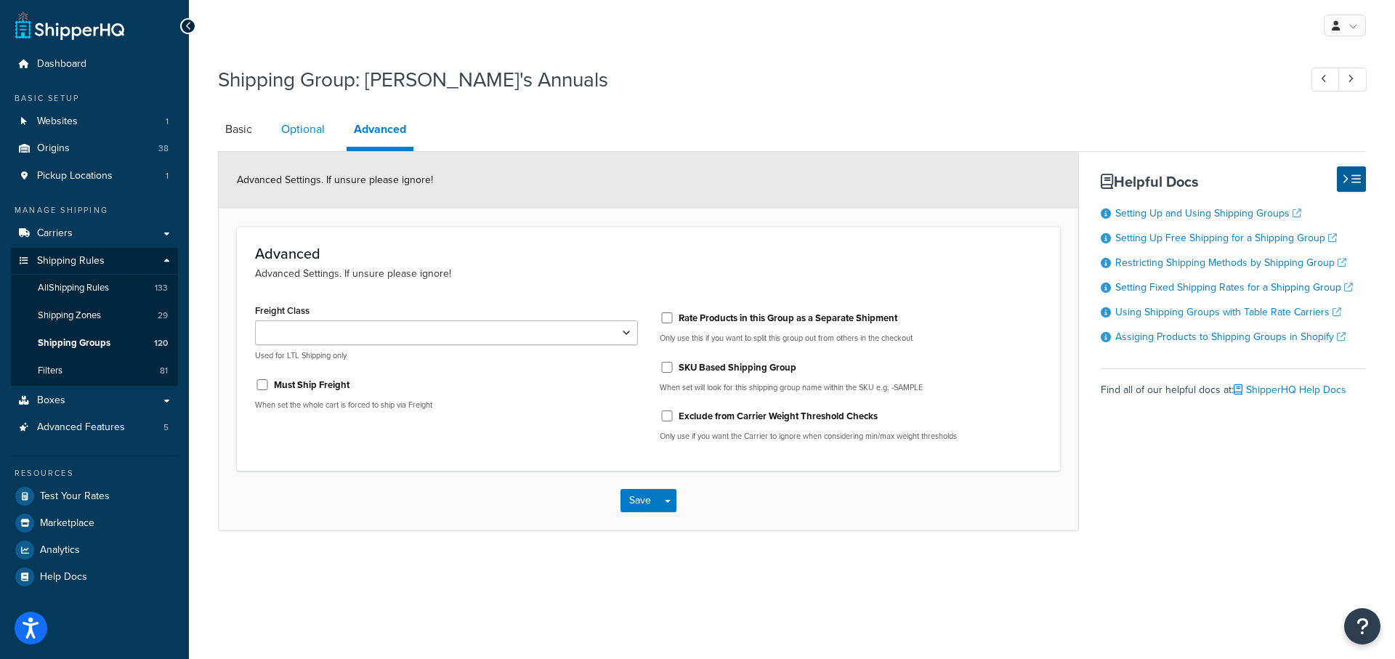
click at [302, 133] on link "Optional" at bounding box center [303, 129] width 58 height 35
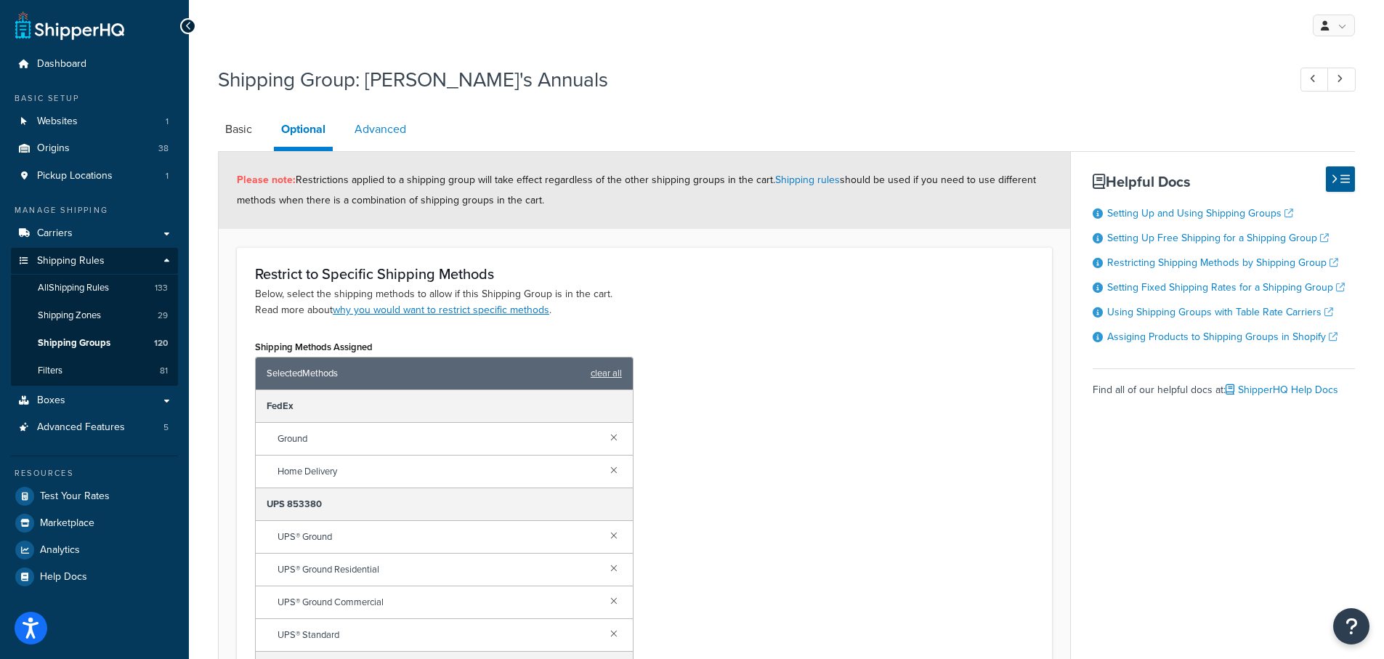
click at [377, 125] on link "Advanced" at bounding box center [380, 129] width 66 height 35
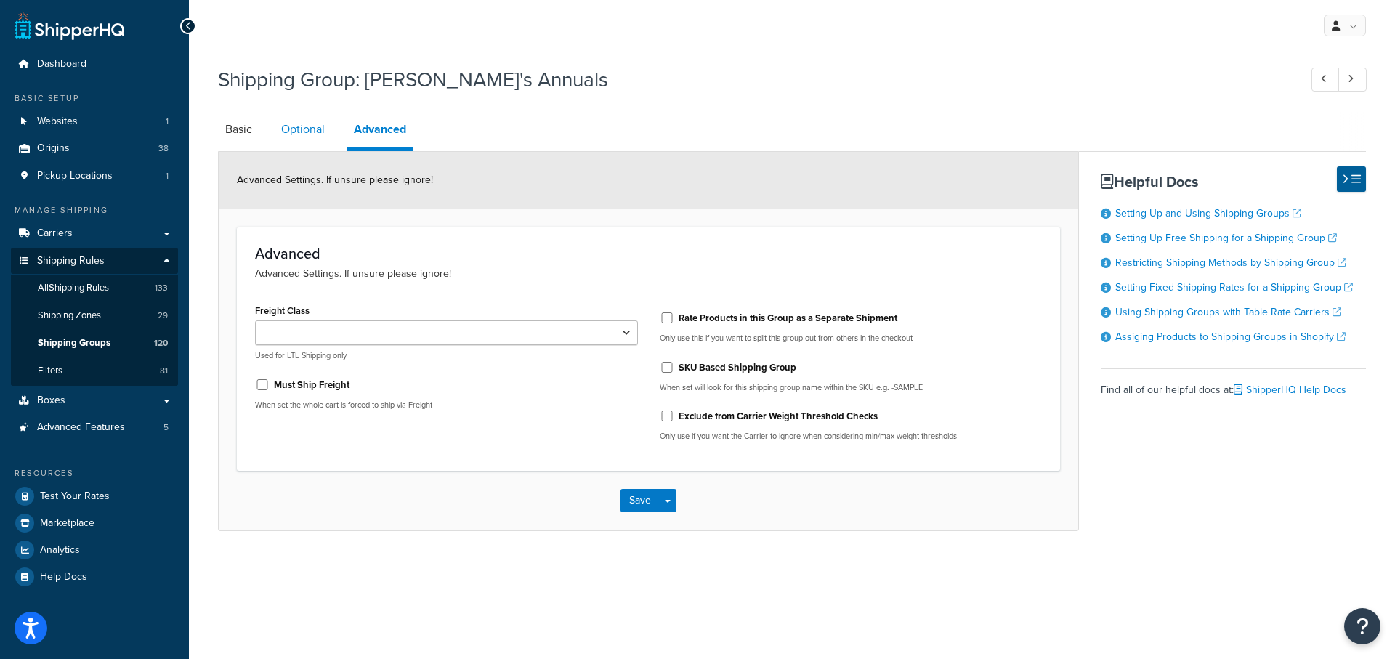
click at [309, 131] on link "Optional" at bounding box center [303, 129] width 58 height 35
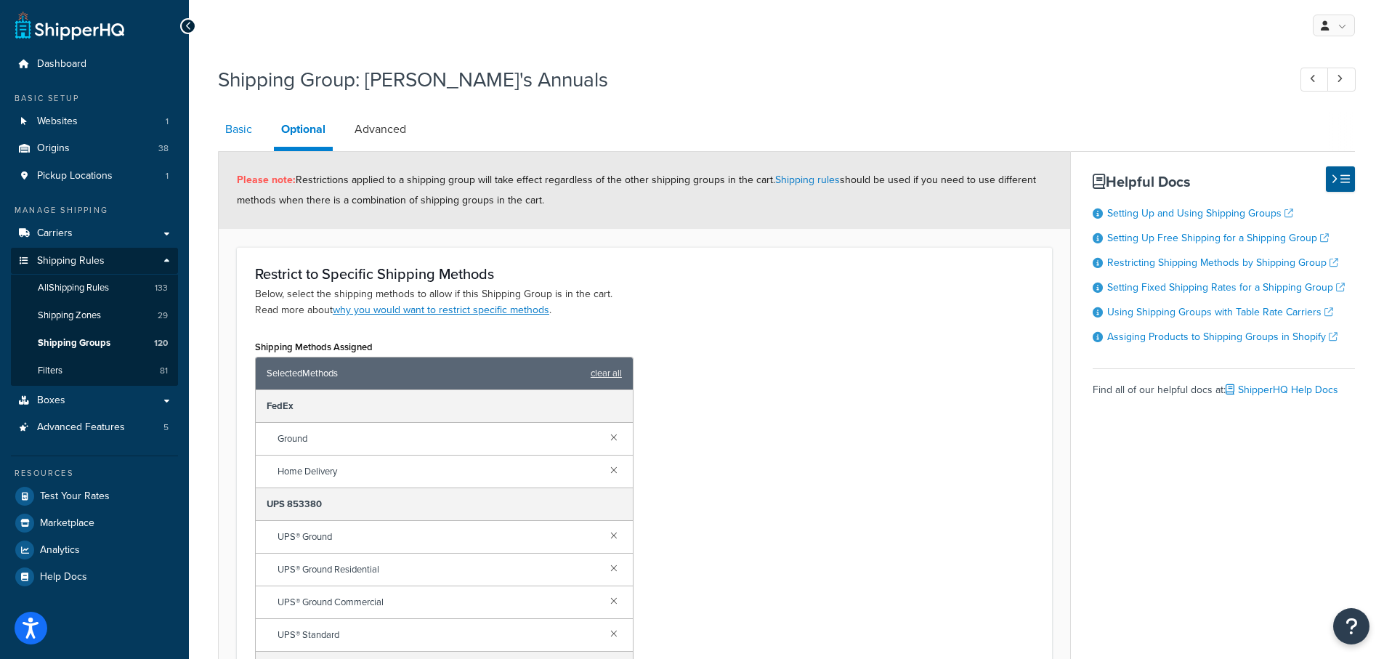
click at [246, 131] on link "Basic" at bounding box center [238, 129] width 41 height 35
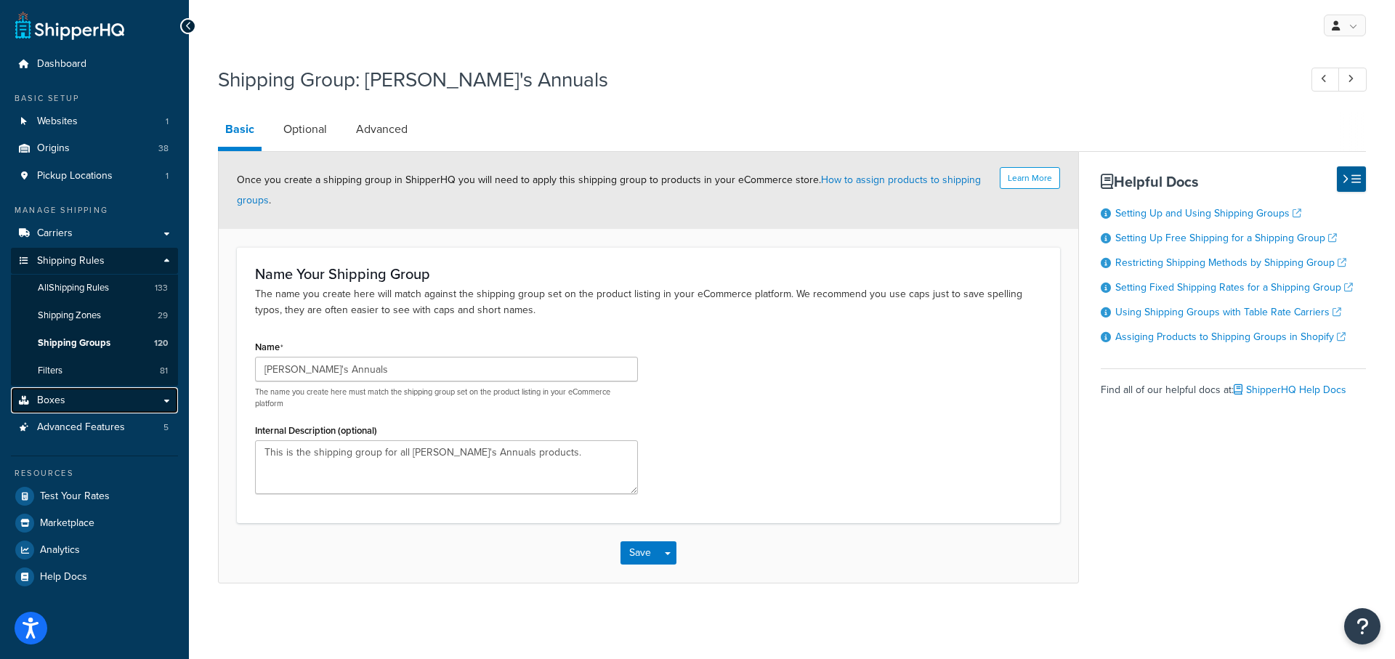
click at [54, 405] on span "Boxes" at bounding box center [51, 400] width 28 height 12
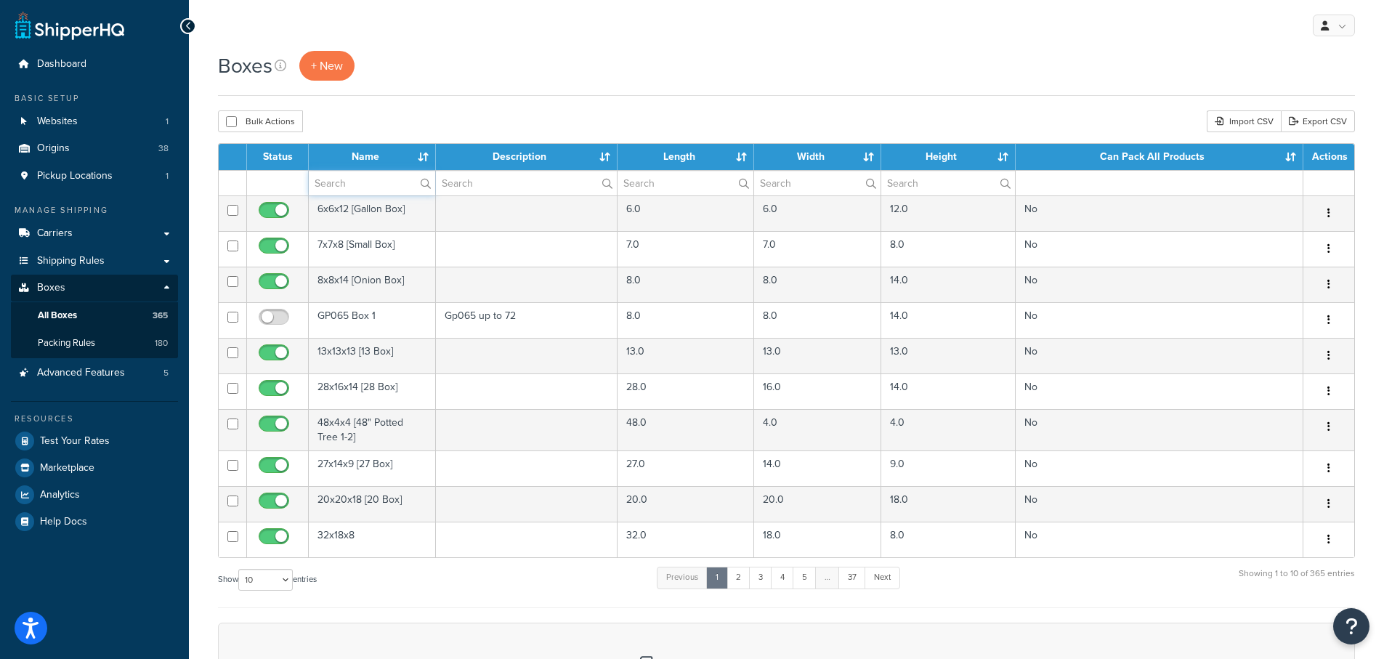
click at [344, 184] on input "text" at bounding box center [372, 183] width 126 height 25
paste input "[PERSON_NAME]'s"
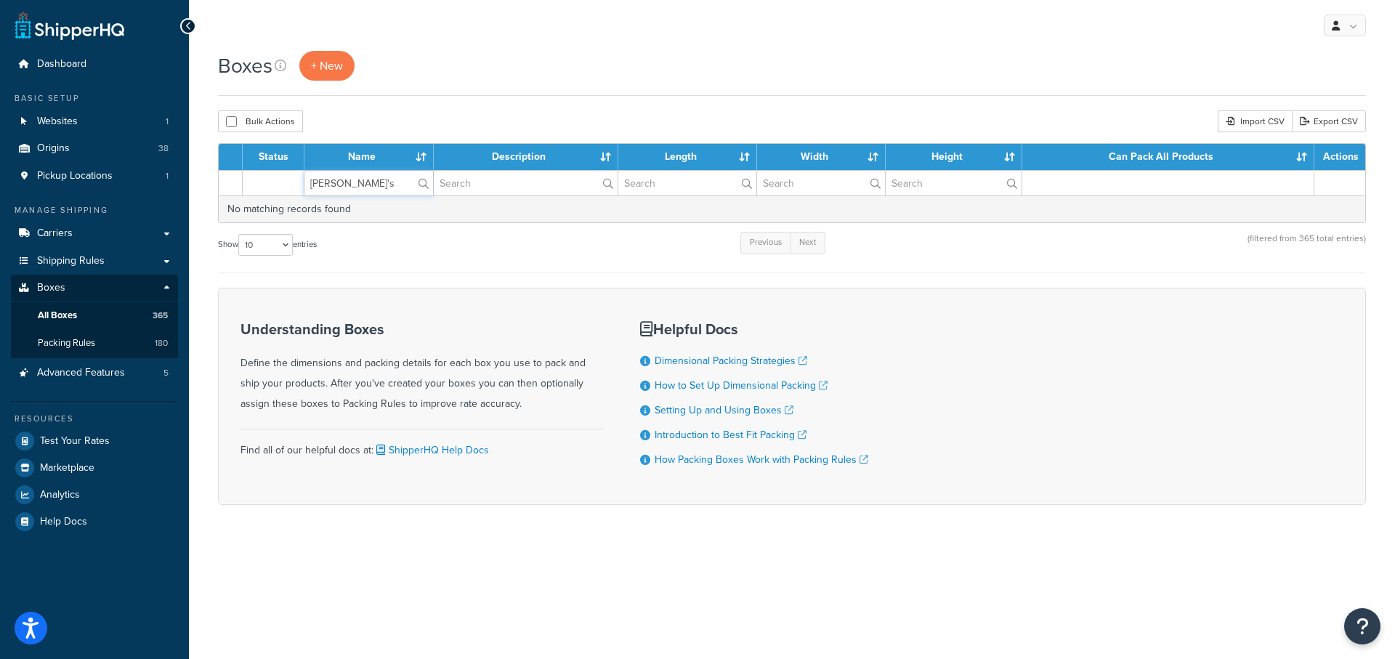
click at [349, 181] on input "[PERSON_NAME]'s" at bounding box center [368, 183] width 129 height 25
drag, startPoint x: 354, startPoint y: 182, endPoint x: 318, endPoint y: 176, distance: 36.1
click at [318, 176] on input "[PERSON_NAME]'s" at bounding box center [368, 183] width 129 height 25
type input "AA"
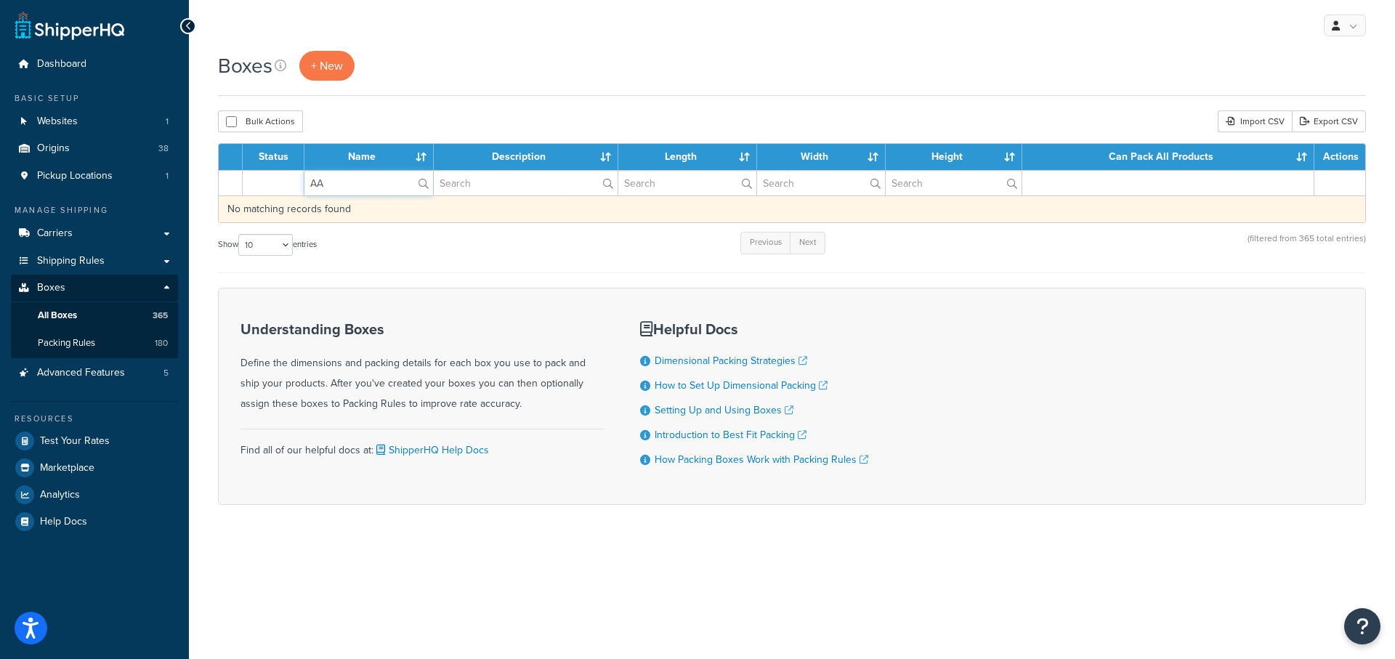
click at [417, 216] on td "No matching records found" at bounding box center [792, 208] width 1146 height 27
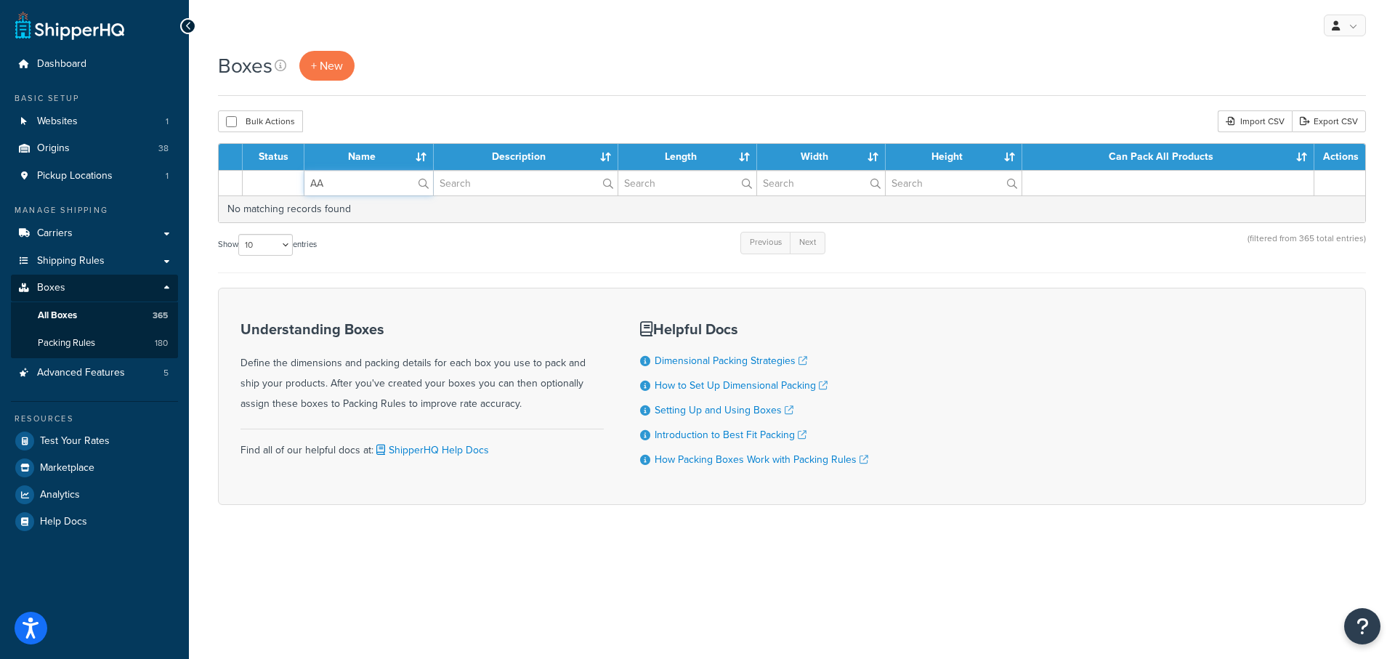
click at [356, 185] on input "AA" at bounding box center [368, 183] width 129 height 25
drag, startPoint x: 340, startPoint y: 177, endPoint x: 271, endPoint y: 168, distance: 69.6
click at [271, 168] on table "Status Name Description Length Width Height Can Pack All Products Actions AA No…" at bounding box center [792, 183] width 1148 height 80
click at [461, 183] on input "text" at bounding box center [526, 183] width 184 height 25
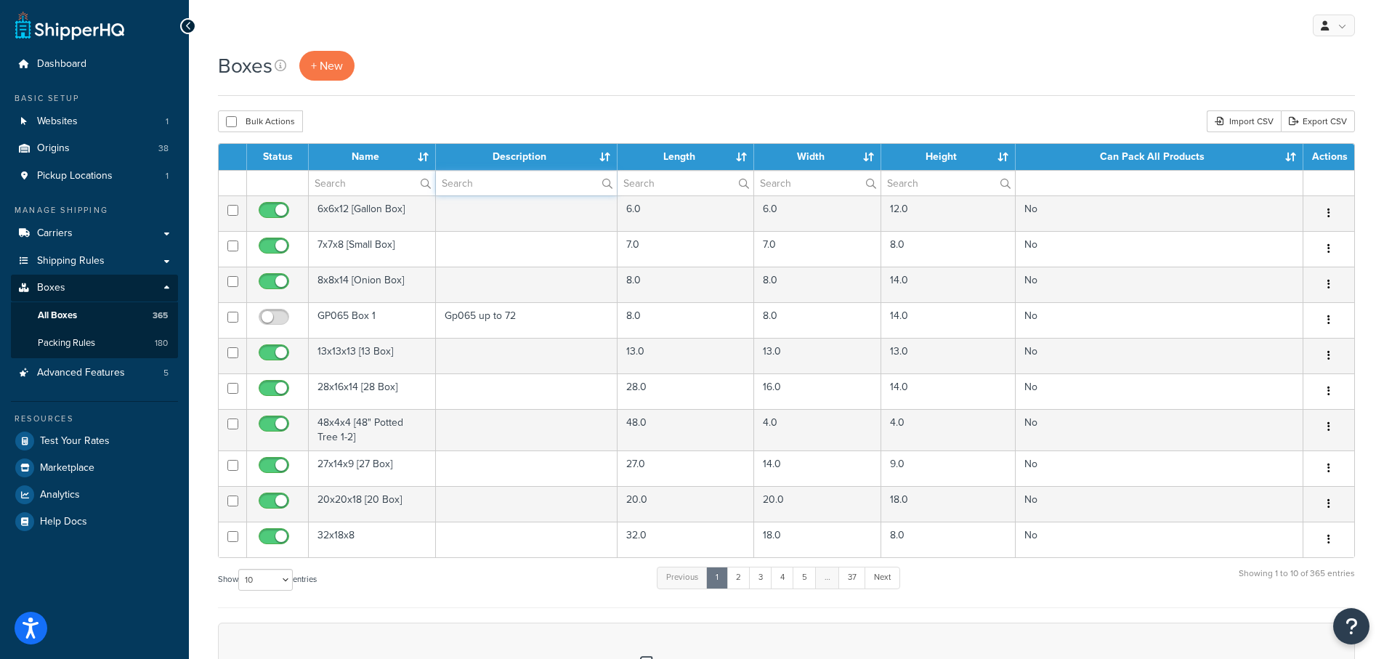
paste input "[PERSON_NAME]'s"
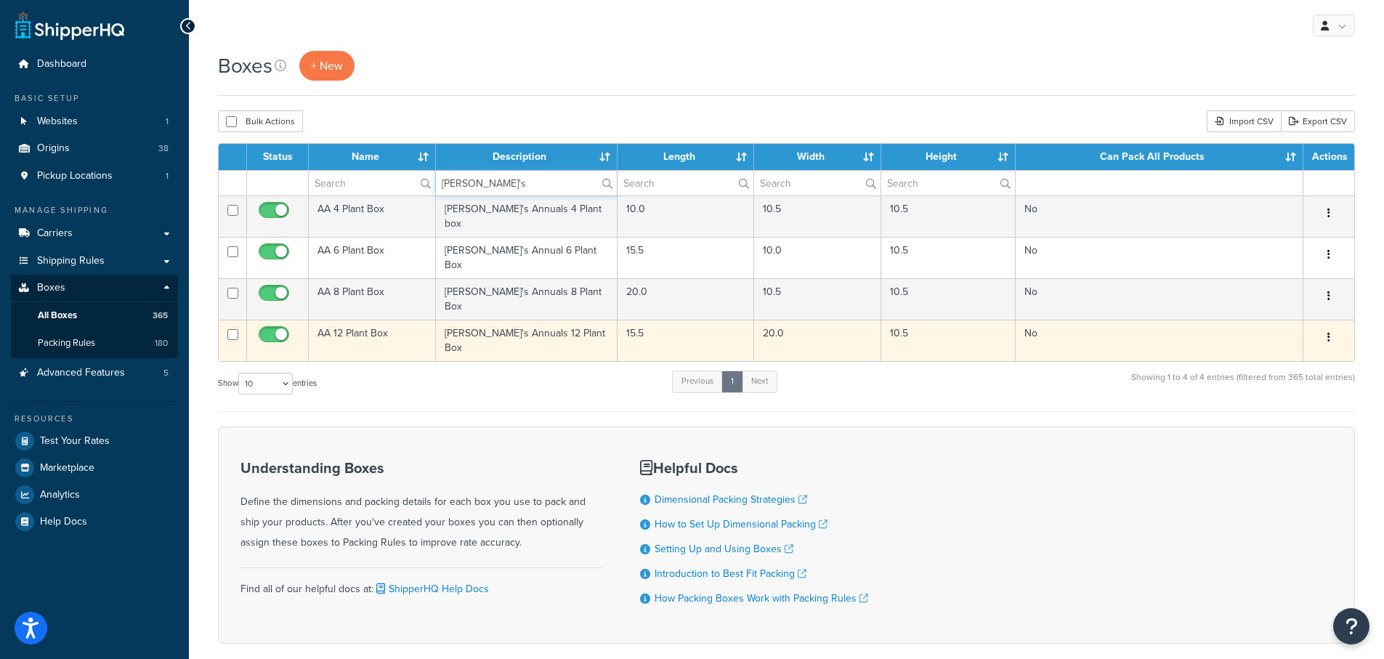
type input "[PERSON_NAME]'s"
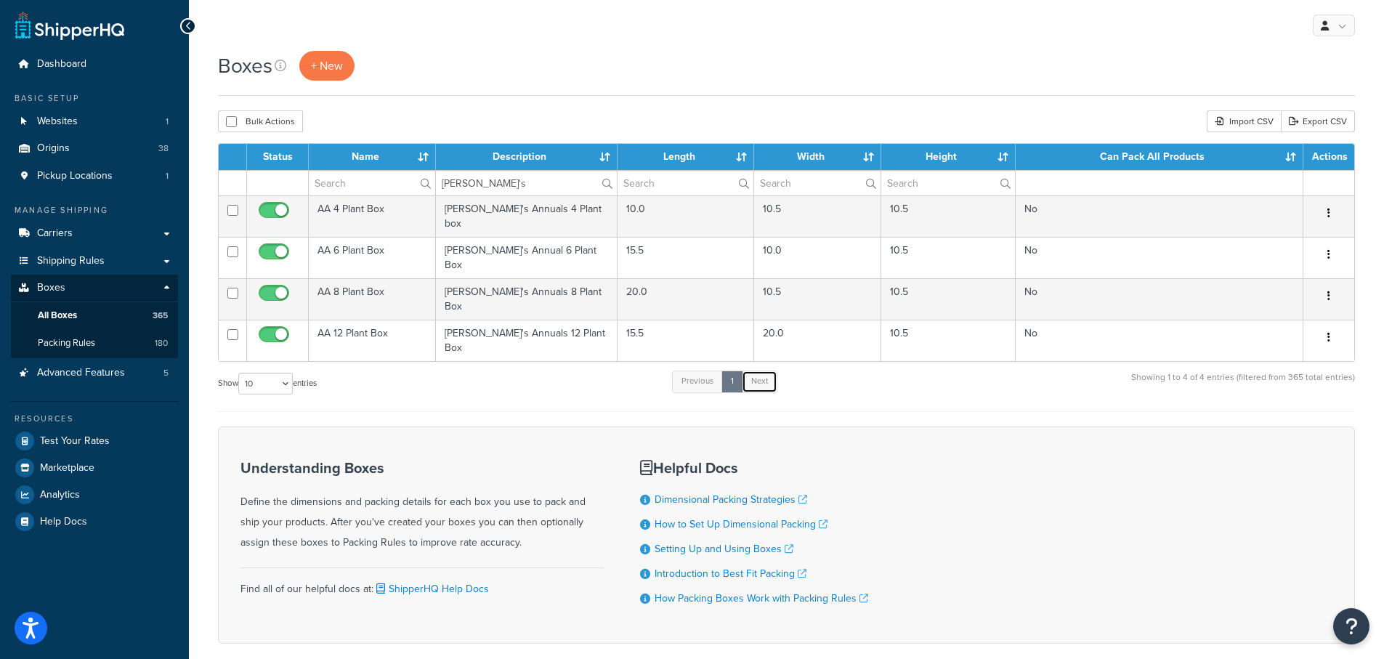
click at [758, 370] on link "Next" at bounding box center [760, 381] width 36 height 22
click at [445, 369] on div "Show 10 15 25 50 100 1000 entries Previous 1 Next Showing 1 to 4 of 4 entries (…" at bounding box center [786, 390] width 1137 height 43
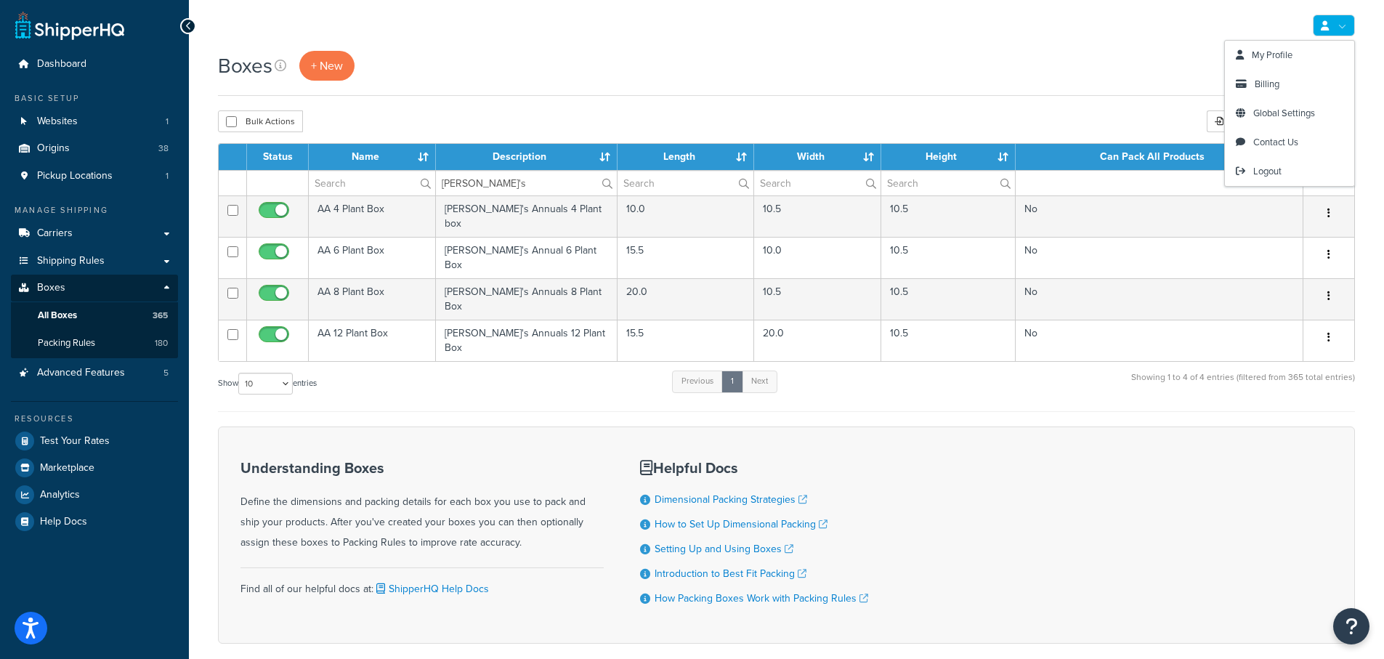
click at [1335, 20] on link at bounding box center [1334, 26] width 42 height 22
click at [1281, 140] on span "Contact Us" at bounding box center [1275, 142] width 45 height 14
